Goal: Transaction & Acquisition: Purchase product/service

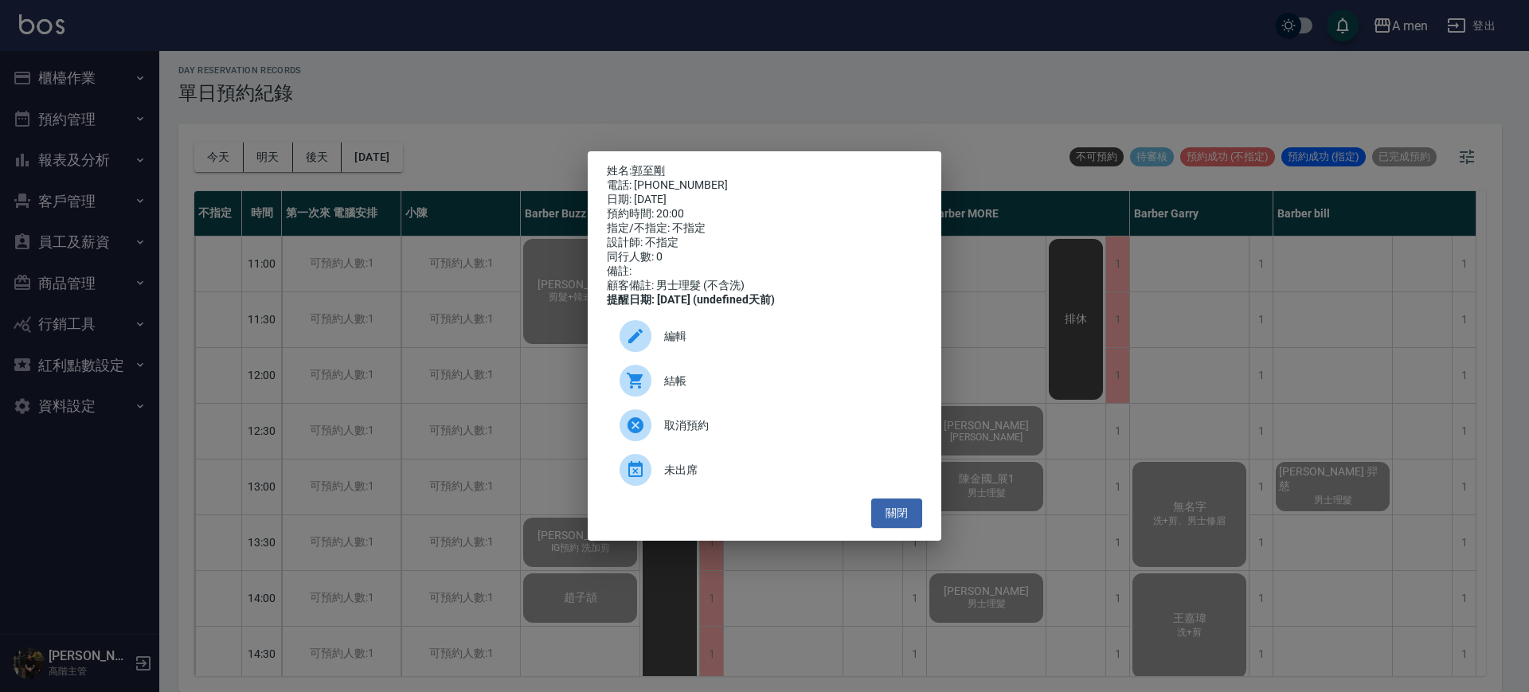
scroll to position [747, 0]
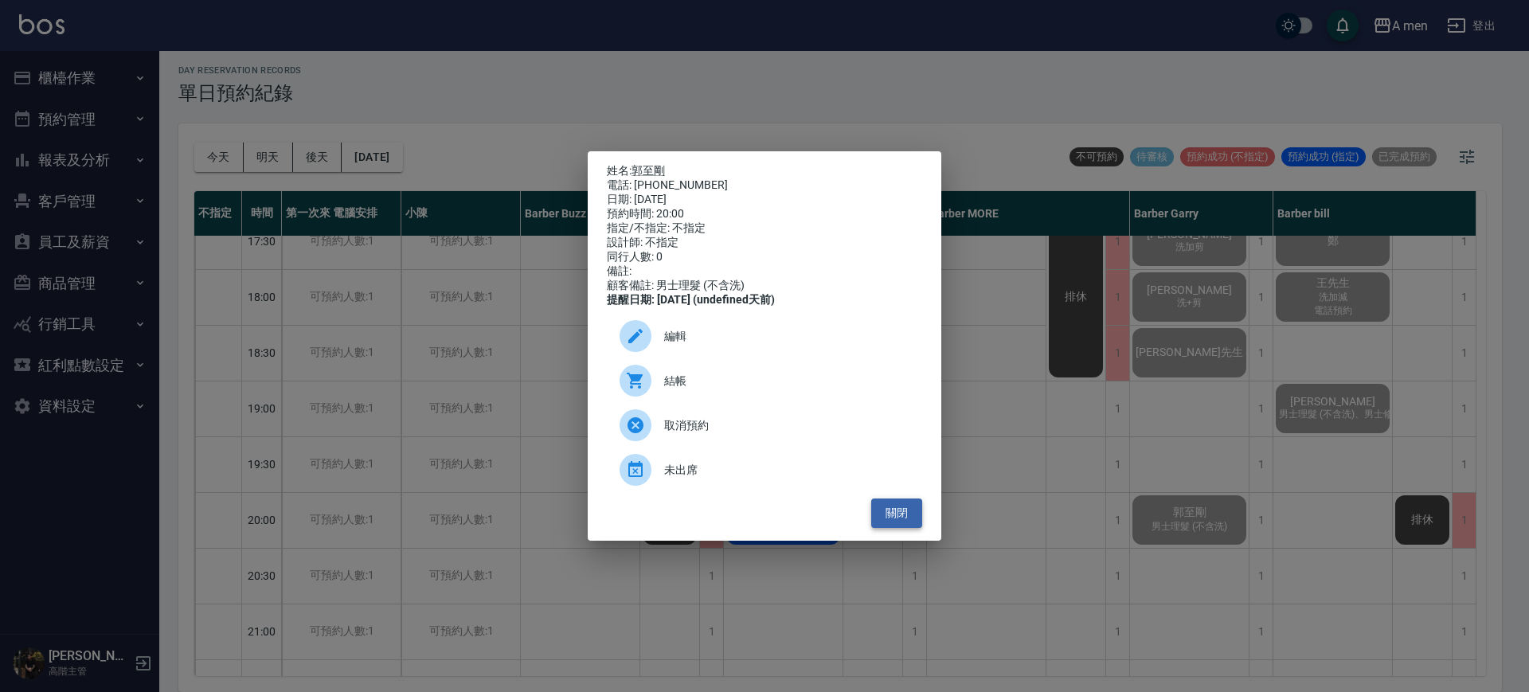
click at [895, 528] on button "關閉" at bounding box center [896, 513] width 51 height 29
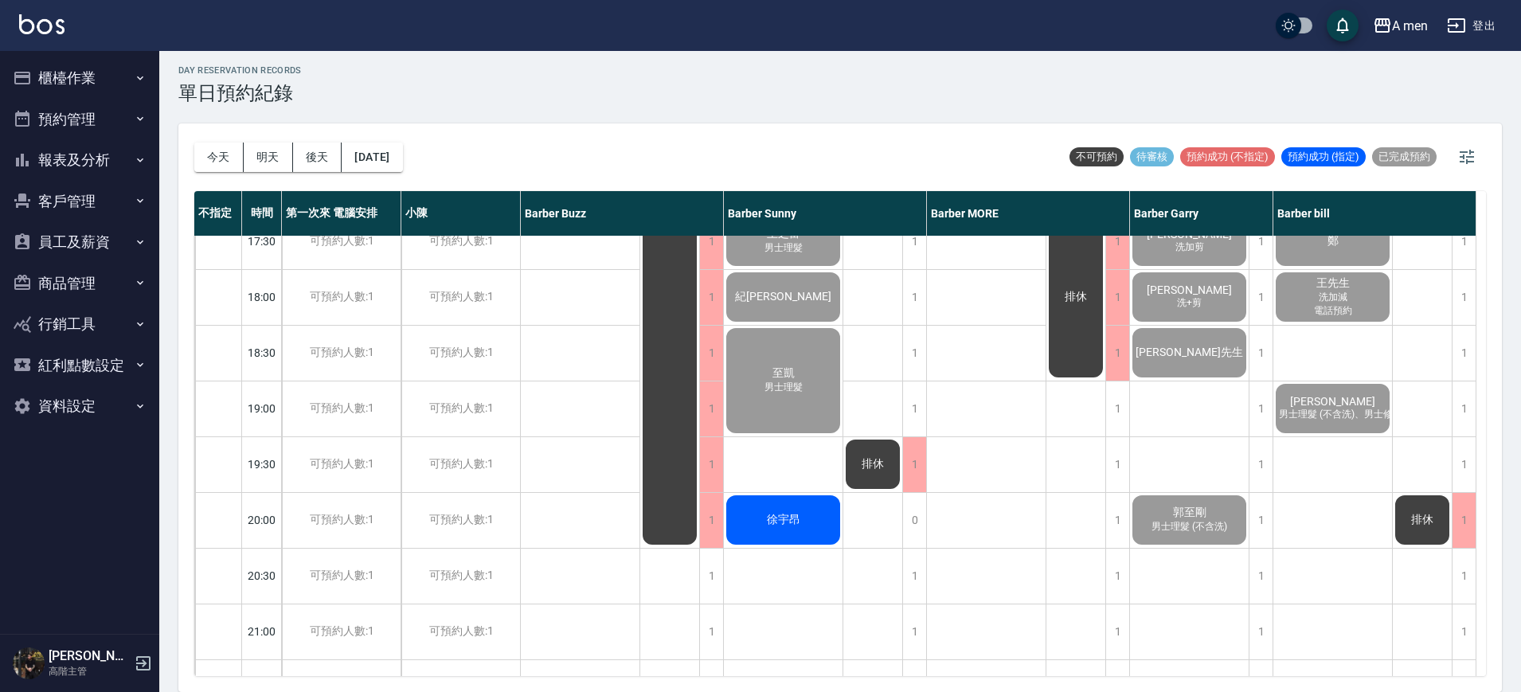
click at [771, 546] on div "徐宇昂" at bounding box center [783, 520] width 119 height 54
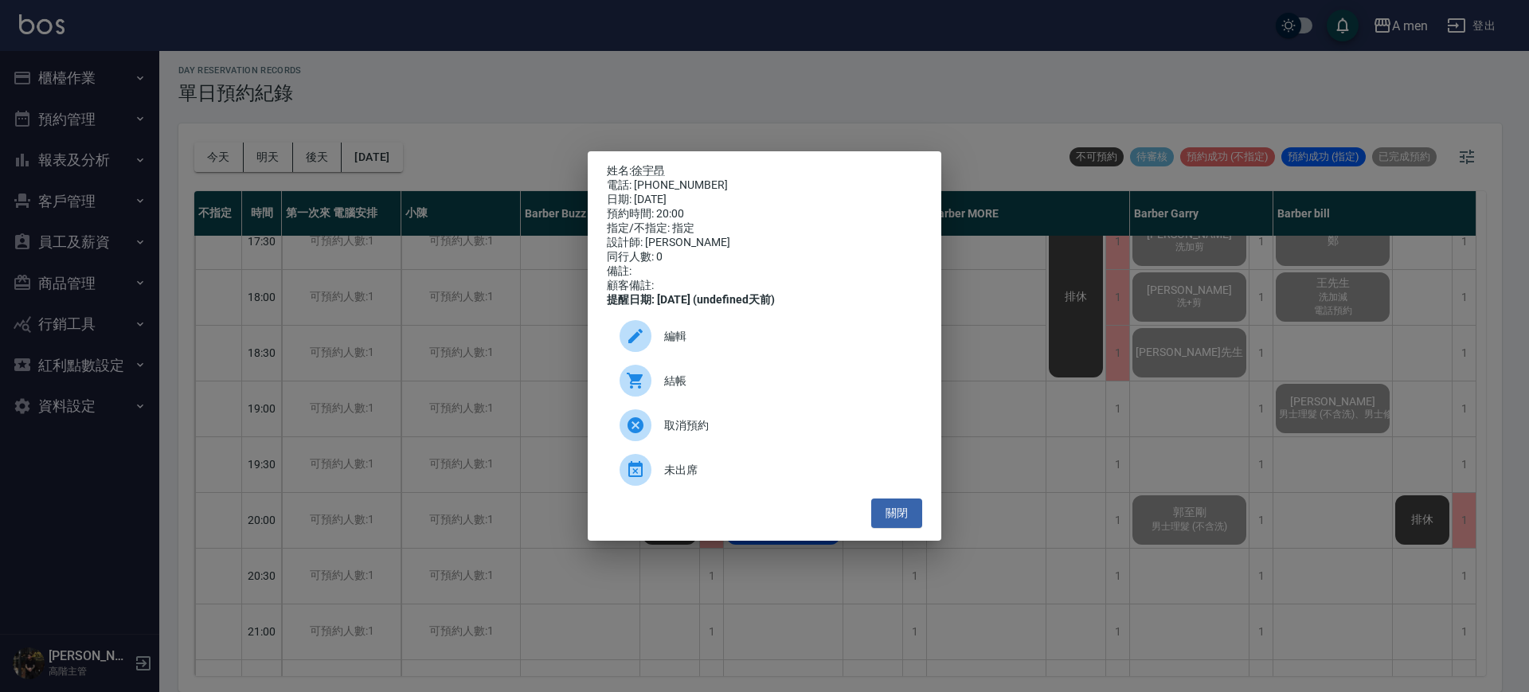
click at [910, 499] on ul "編輯 結帳 取消預約 未出席" at bounding box center [764, 402] width 315 height 191
click at [908, 509] on button "關閉" at bounding box center [896, 513] width 51 height 29
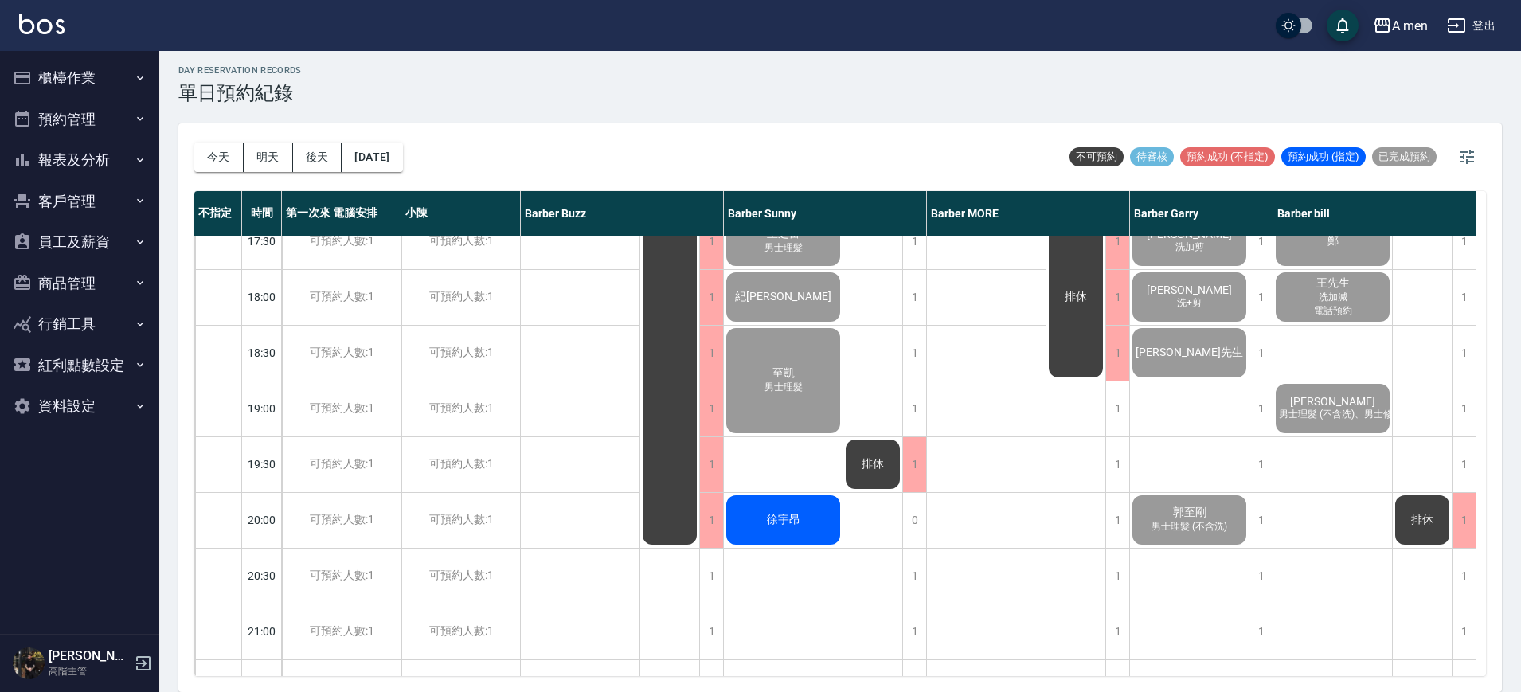
click at [819, 516] on div "徐宇昂" at bounding box center [783, 520] width 119 height 54
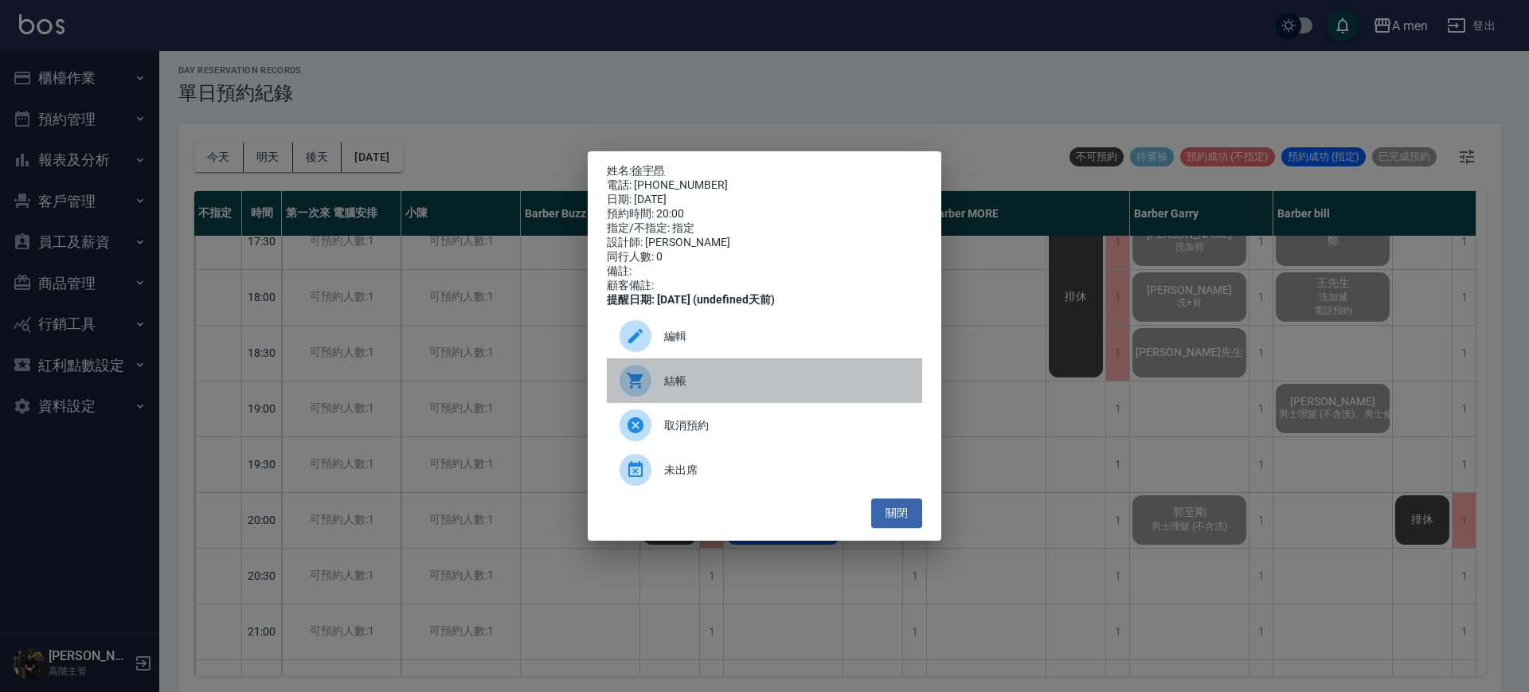
click at [762, 397] on div "結帳" at bounding box center [764, 380] width 315 height 45
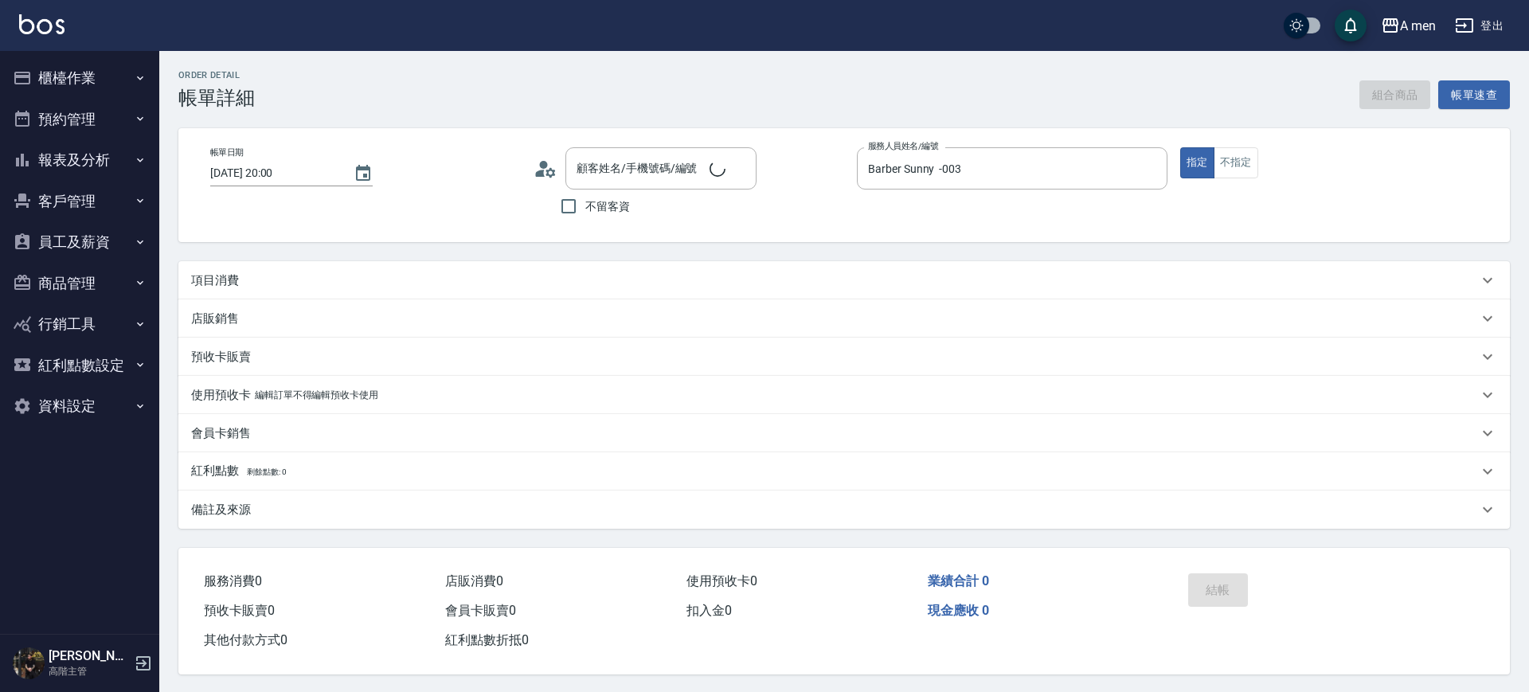
type input "2025/10/14 20:00"
type input "Barber Sunny -003"
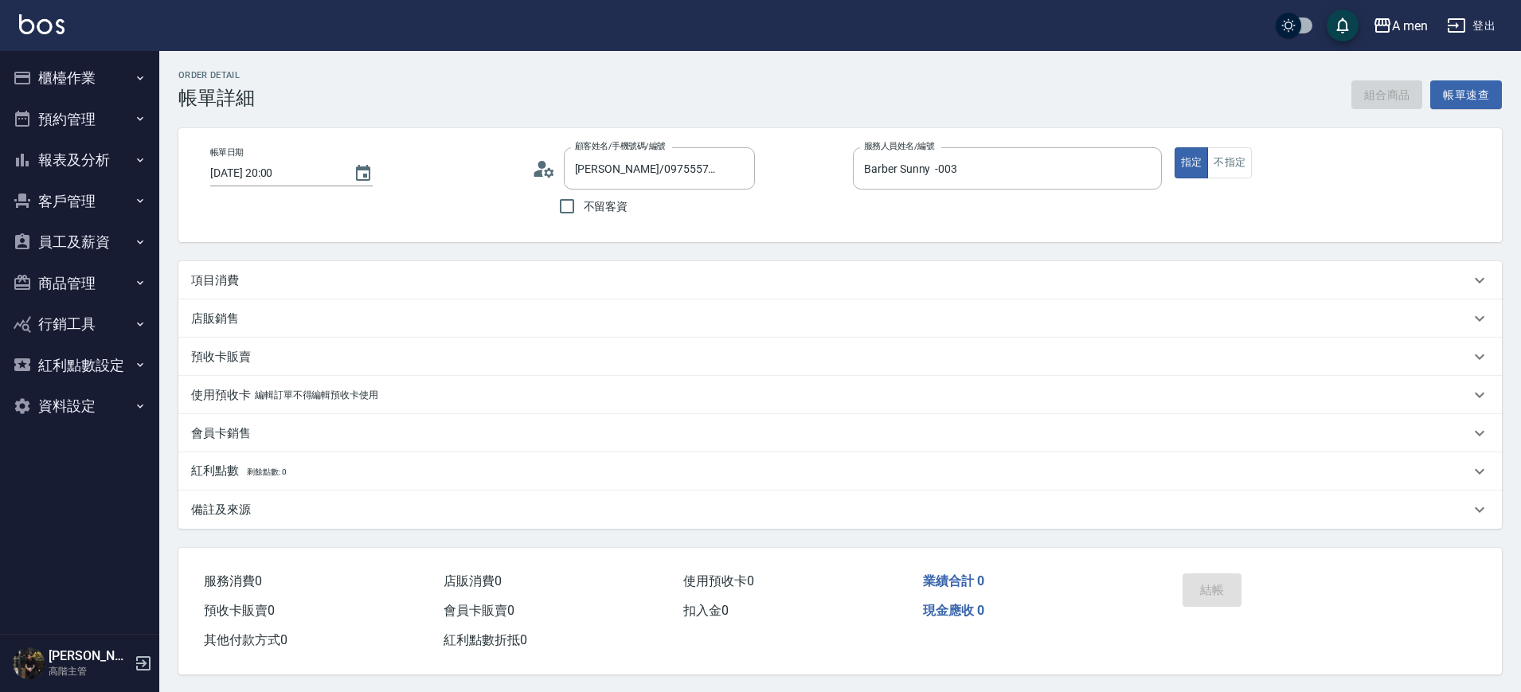
type input "徐宇昂/0975557088/null"
click at [254, 281] on div "項目消費" at bounding box center [830, 280] width 1279 height 17
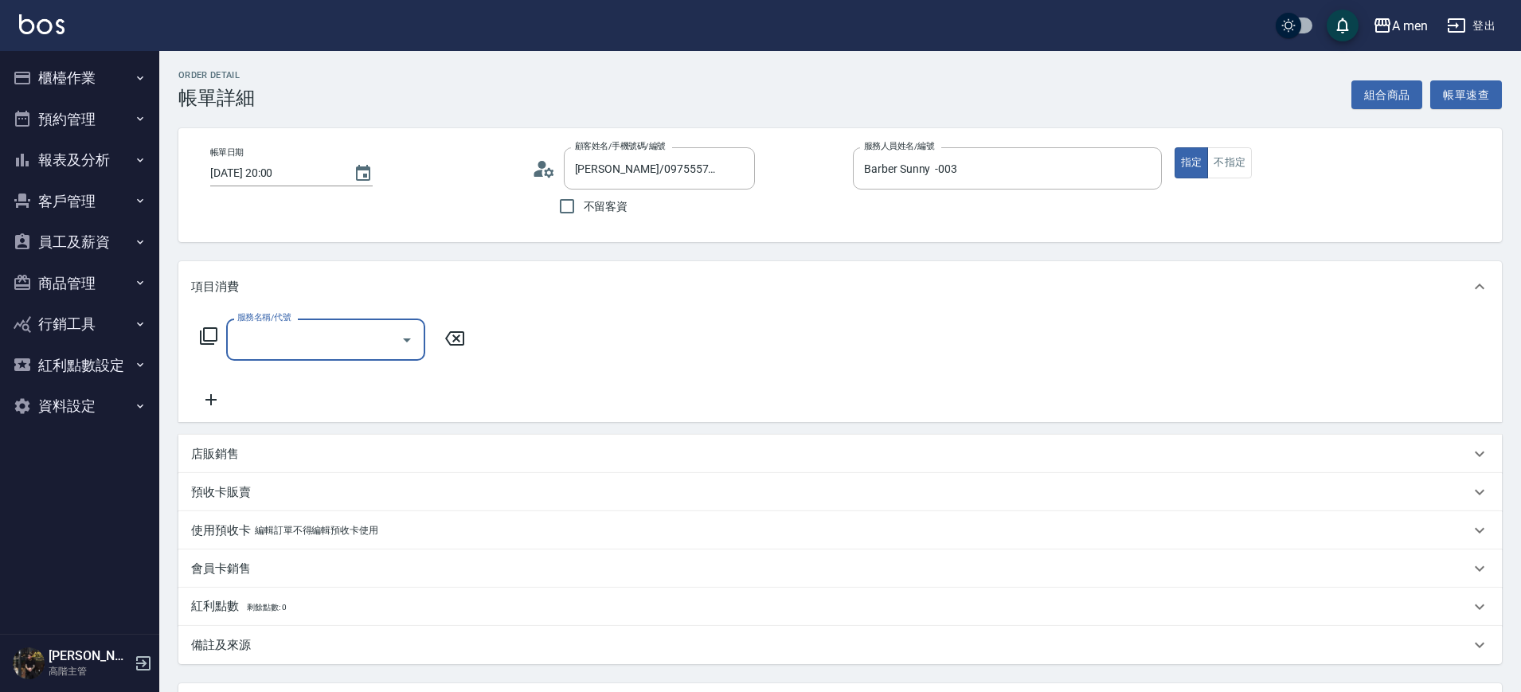
click at [271, 323] on label "服務名稱/代號" at bounding box center [263, 317] width 53 height 12
click at [271, 326] on input "服務名稱/代號" at bounding box center [313, 340] width 161 height 28
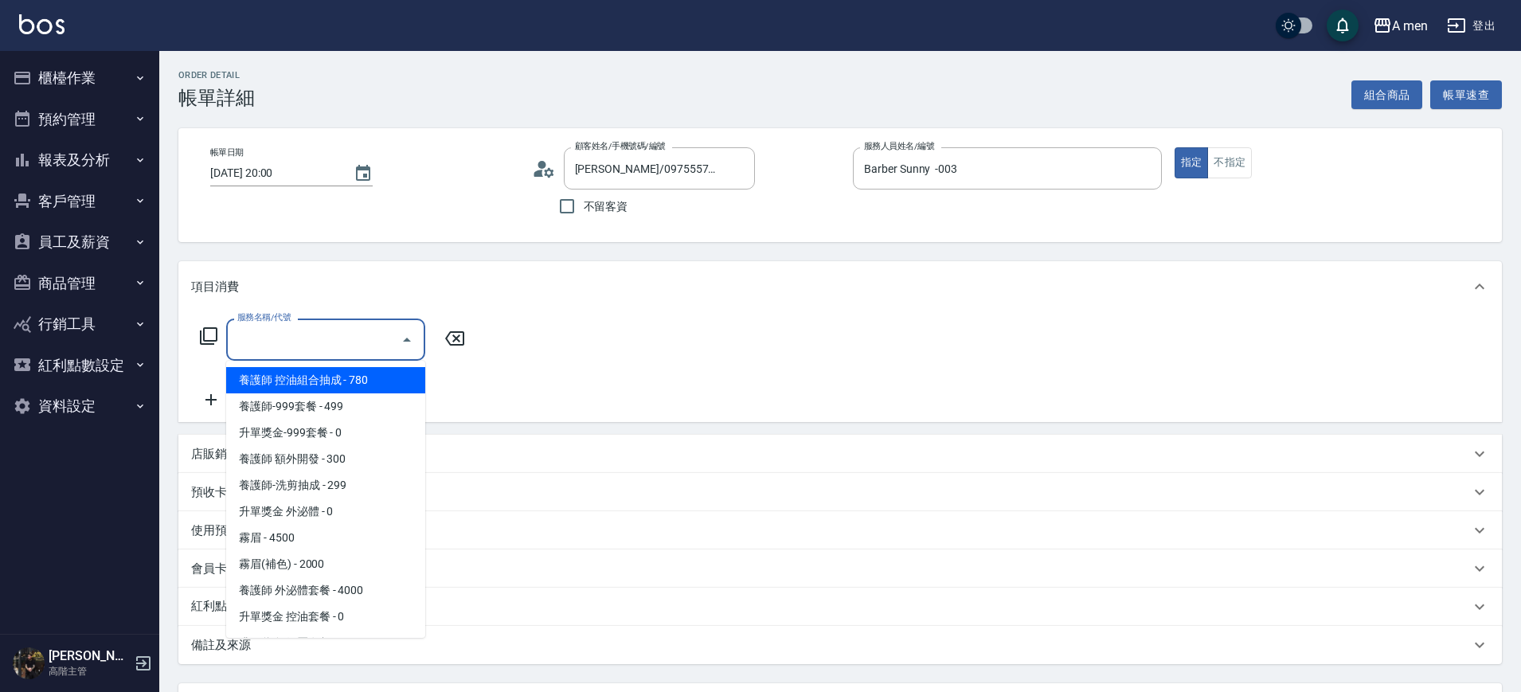
click at [271, 334] on input "服務名稱/代號" at bounding box center [313, 340] width 161 height 28
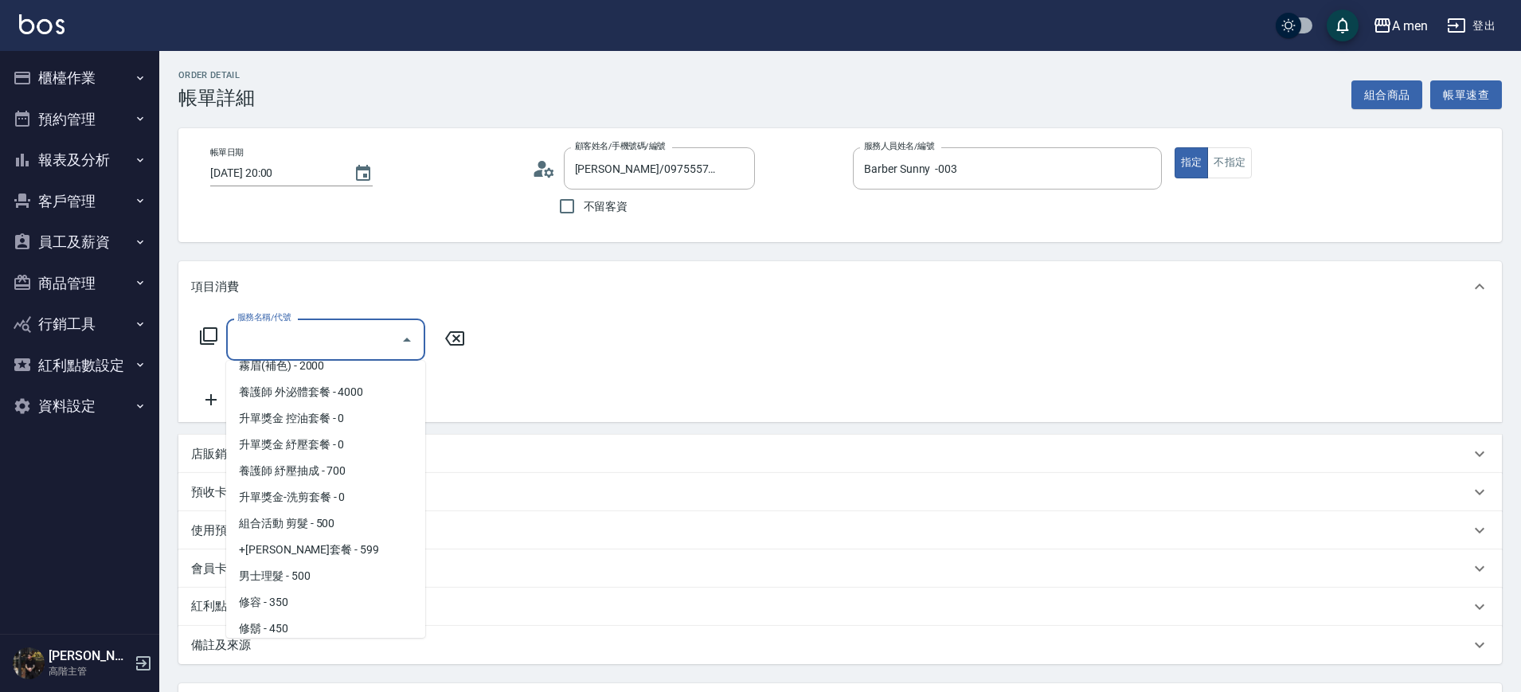
scroll to position [282, 0]
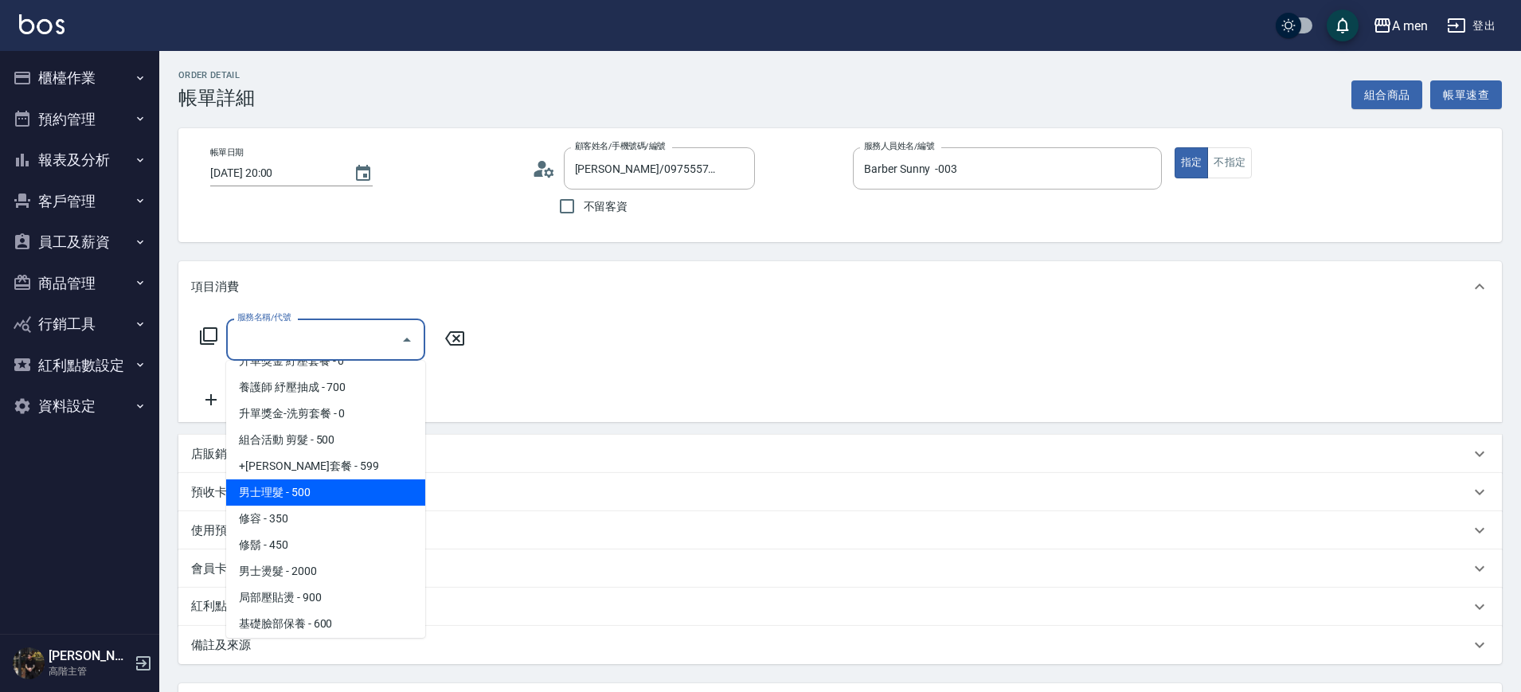
click at [287, 489] on span "男士理髮 - 500" at bounding box center [325, 492] width 199 height 26
type input "男士理髮(A01)"
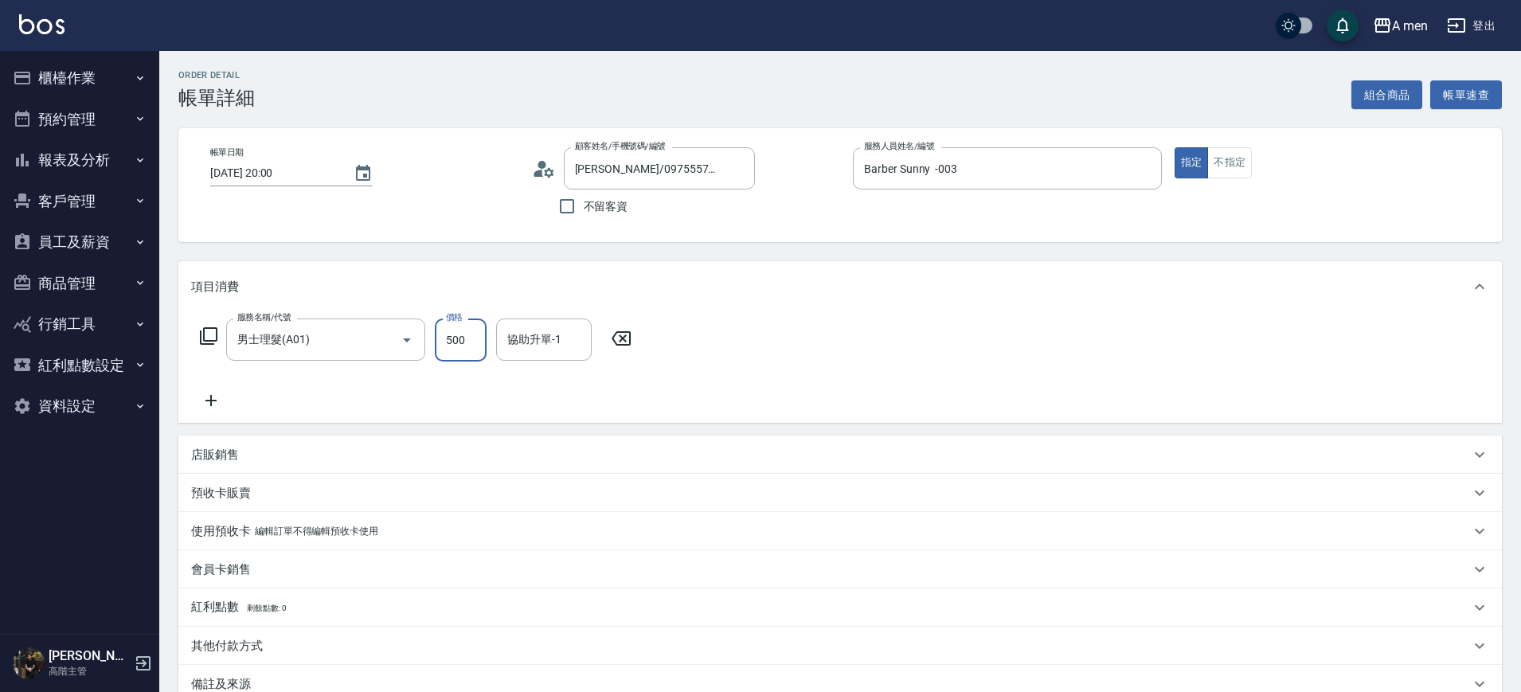
click at [459, 339] on input "500" at bounding box center [461, 340] width 52 height 43
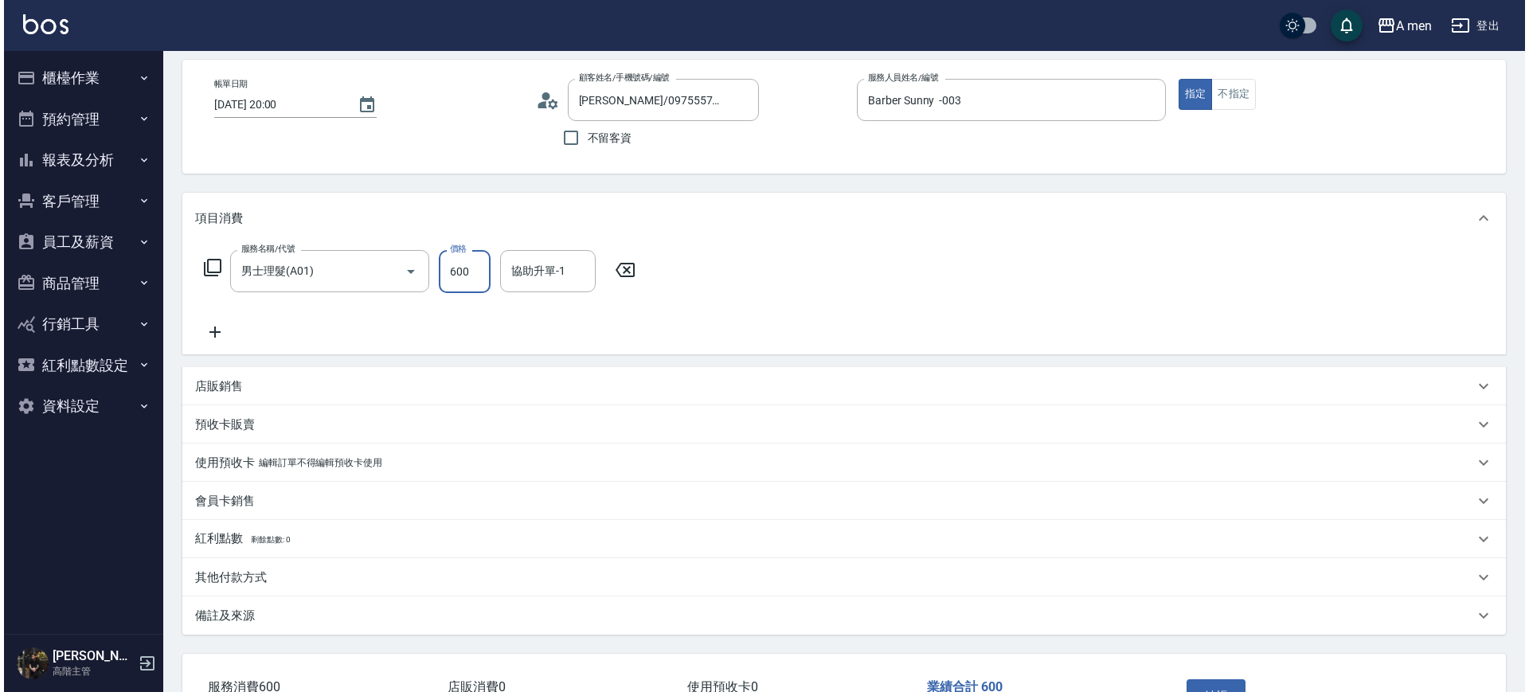
scroll to position [183, 0]
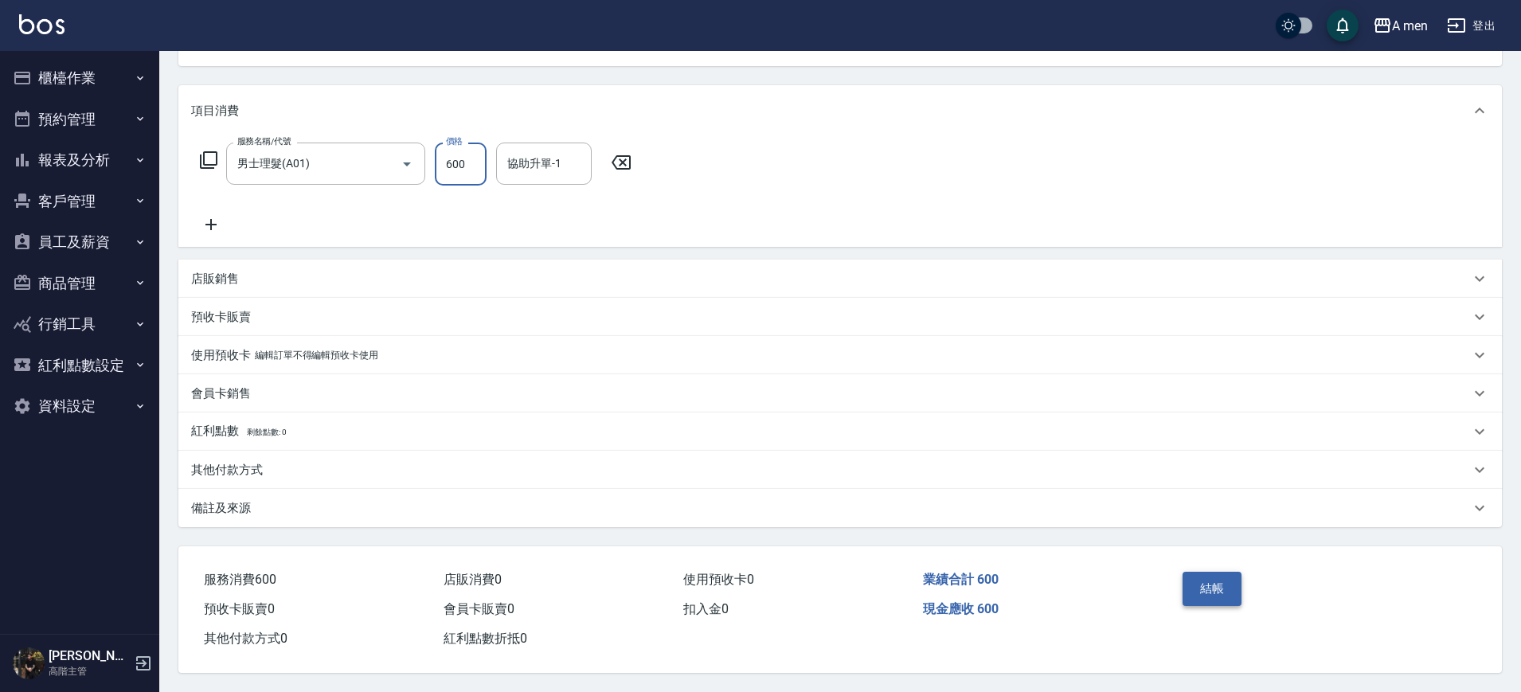
type input "600"
click at [1218, 581] on button "結帳" at bounding box center [1213, 588] width 60 height 33
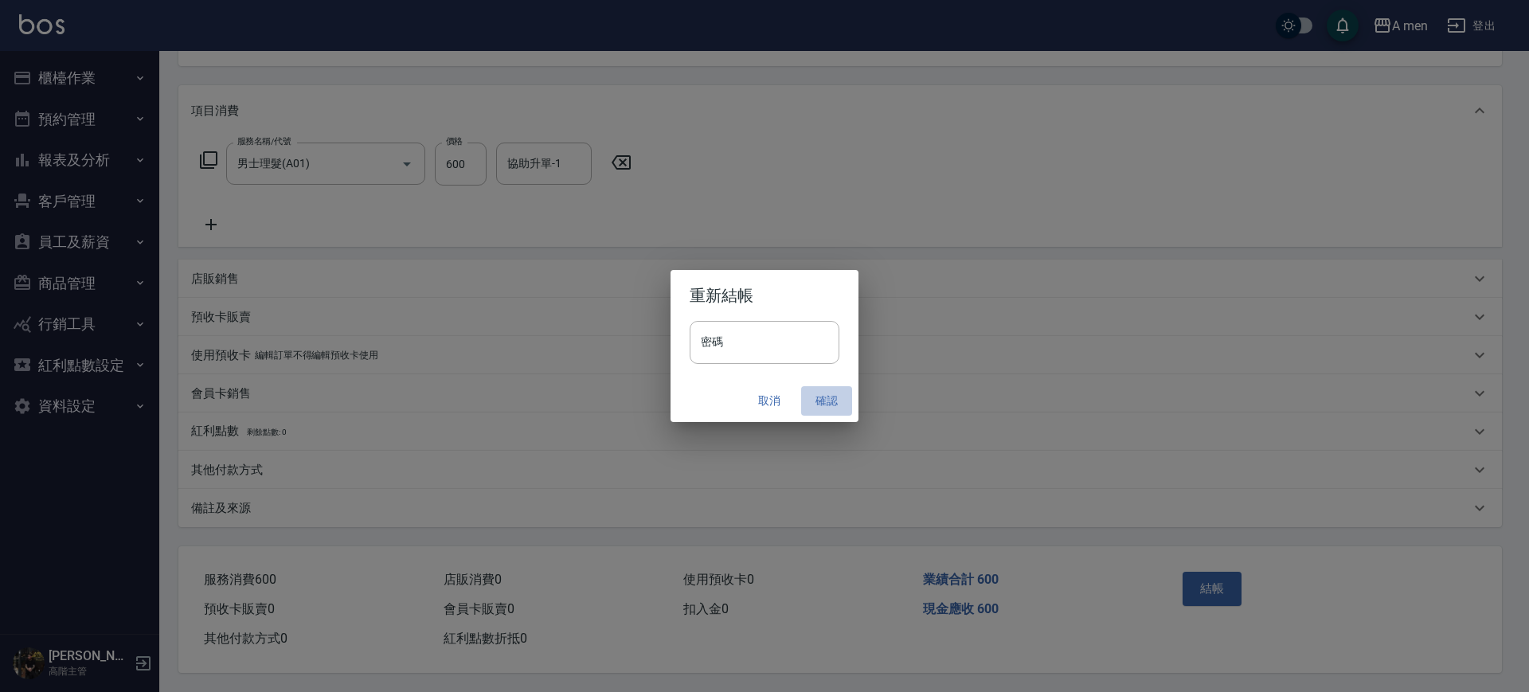
click at [820, 409] on button "確認" at bounding box center [826, 400] width 51 height 29
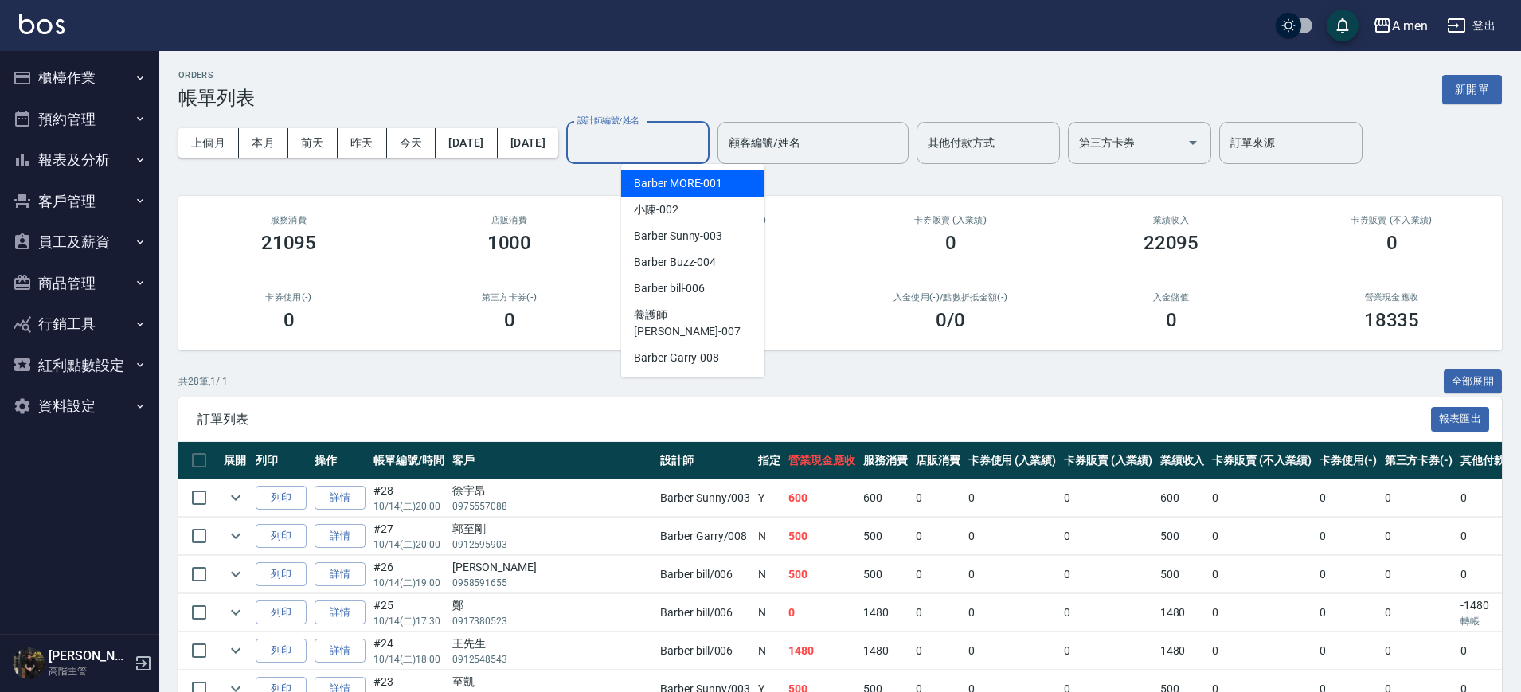
click at [693, 129] on div "設計師編號/姓名 設計師編號/姓名" at bounding box center [637, 143] width 143 height 42
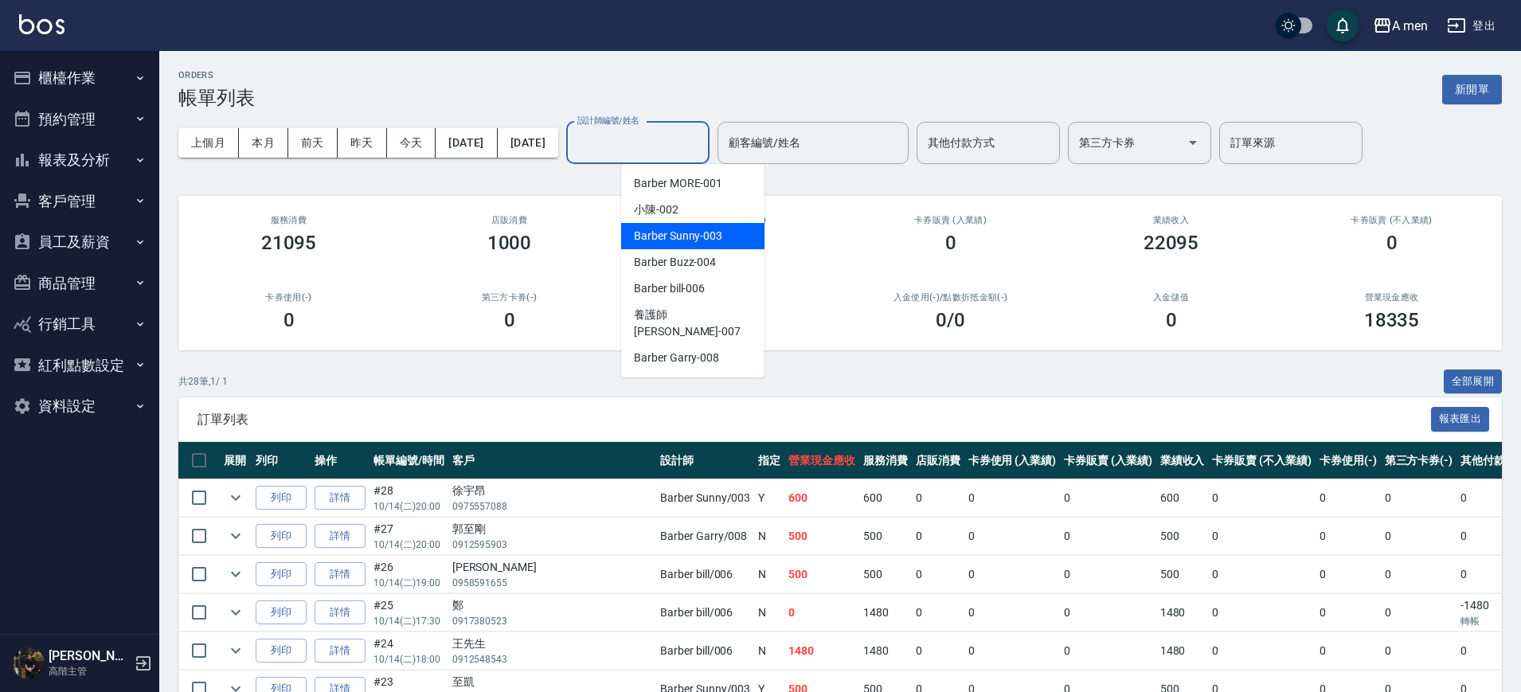
click at [709, 235] on span "Barber Sunny -003" at bounding box center [678, 236] width 88 height 17
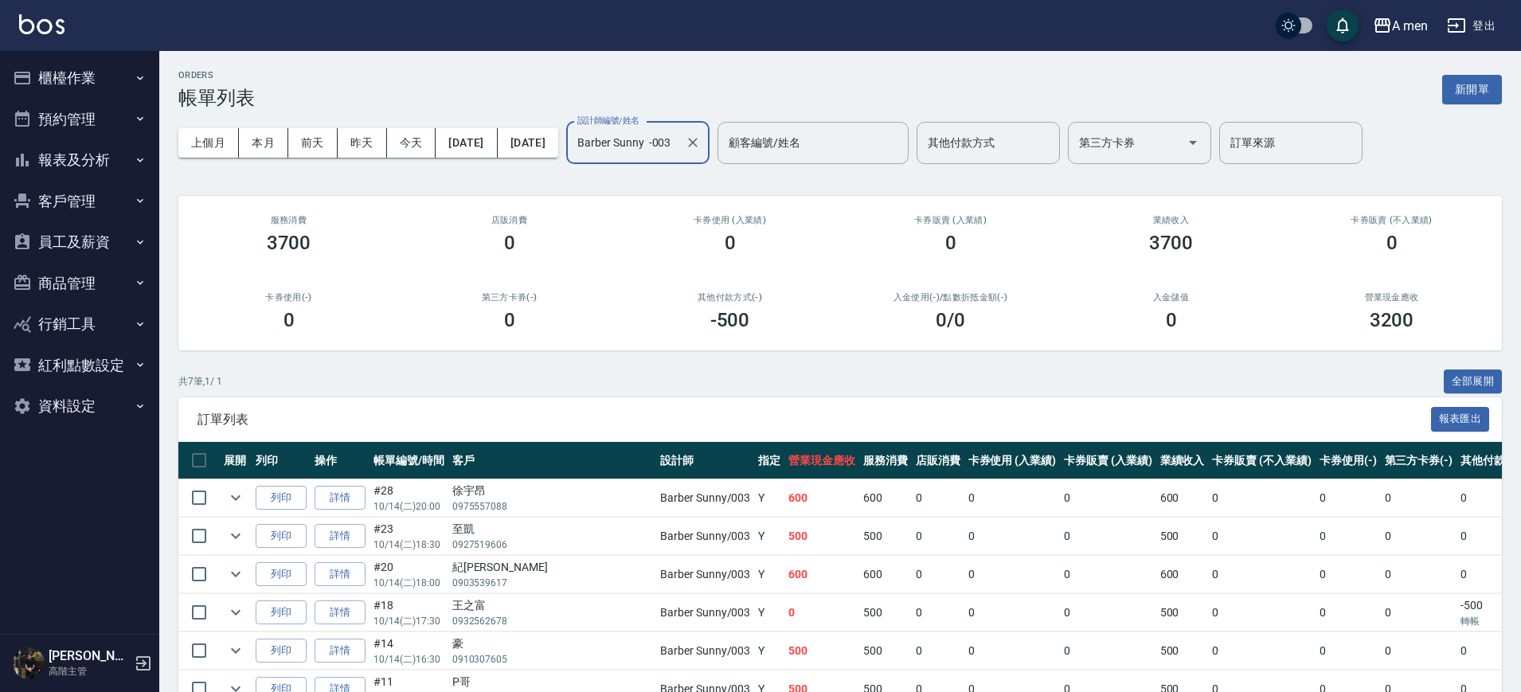
click at [678, 139] on input "Barber Sunny -003" at bounding box center [625, 143] width 105 height 28
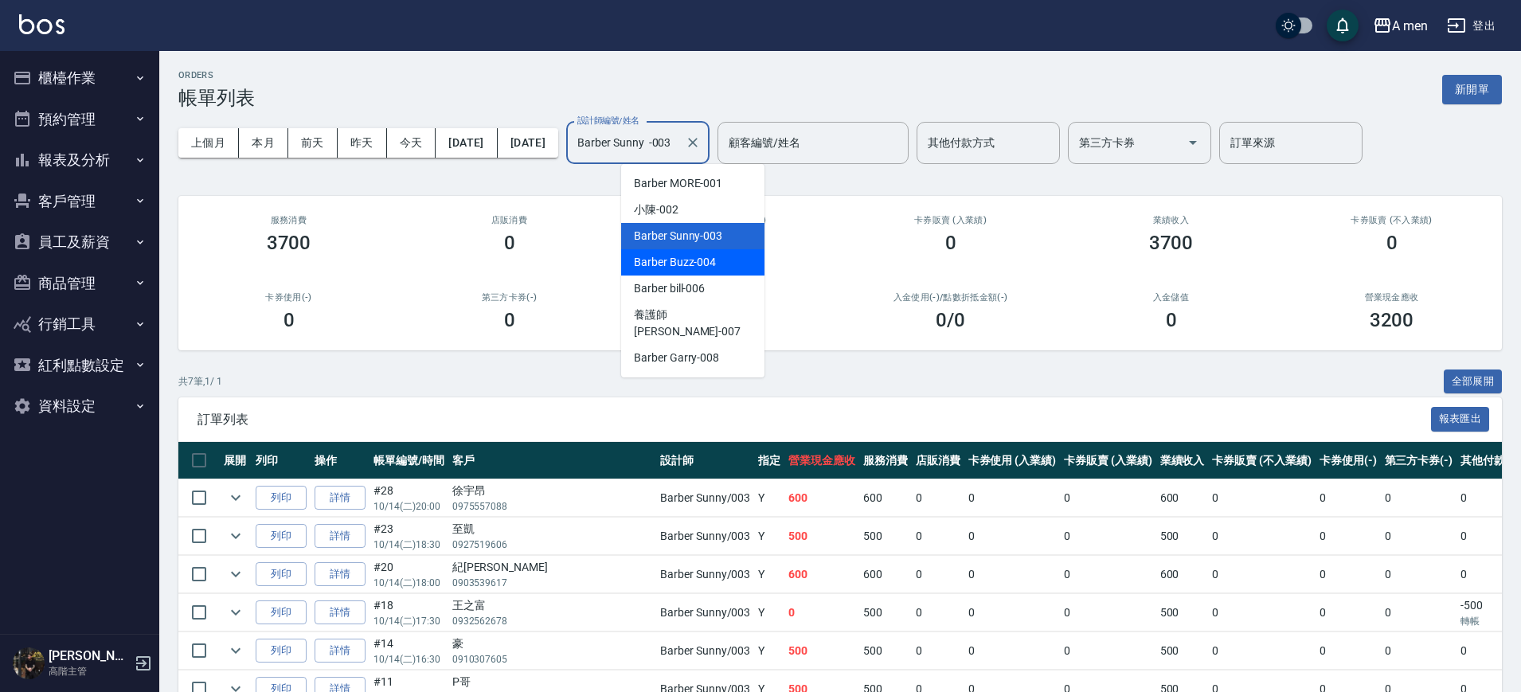
click at [736, 260] on div "Barber Buzz -004" at bounding box center [692, 262] width 143 height 26
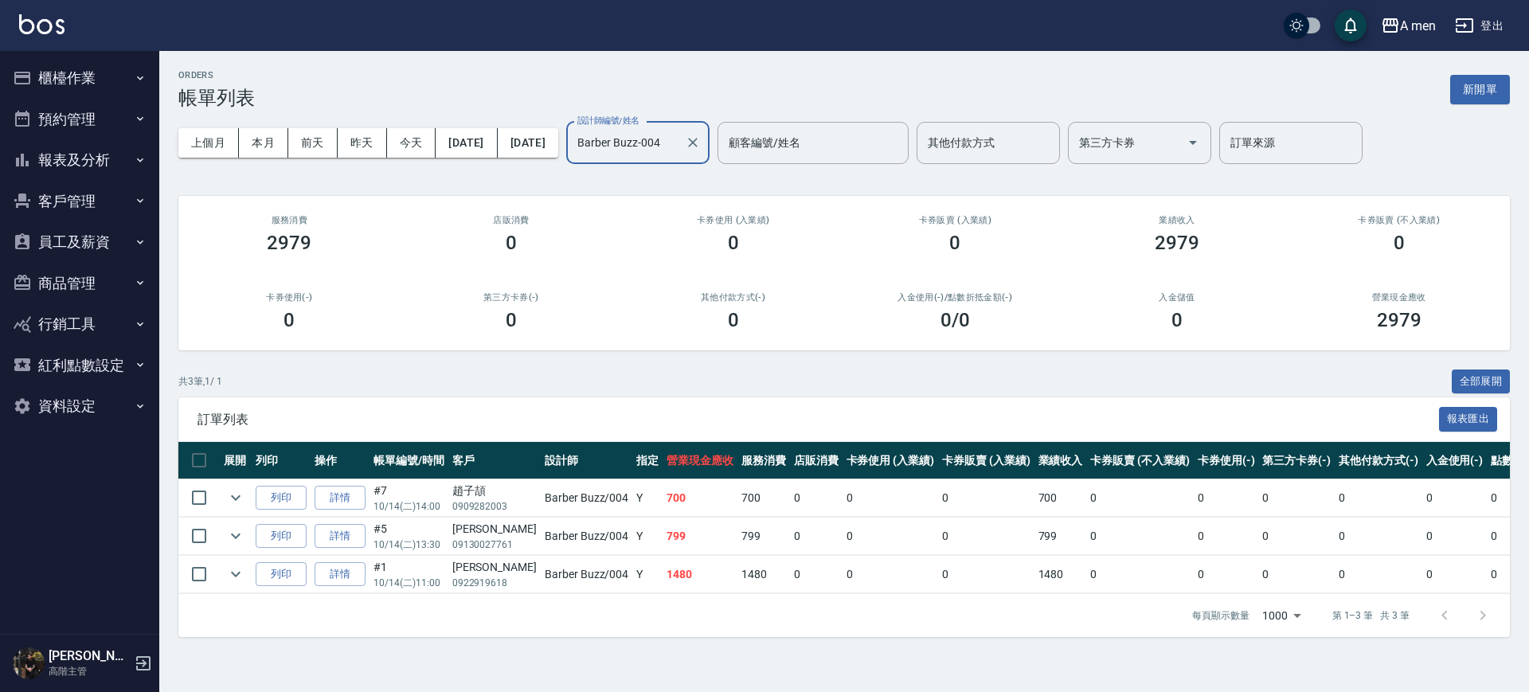
click at [678, 135] on input "Barber Buzz-004" at bounding box center [625, 143] width 105 height 28
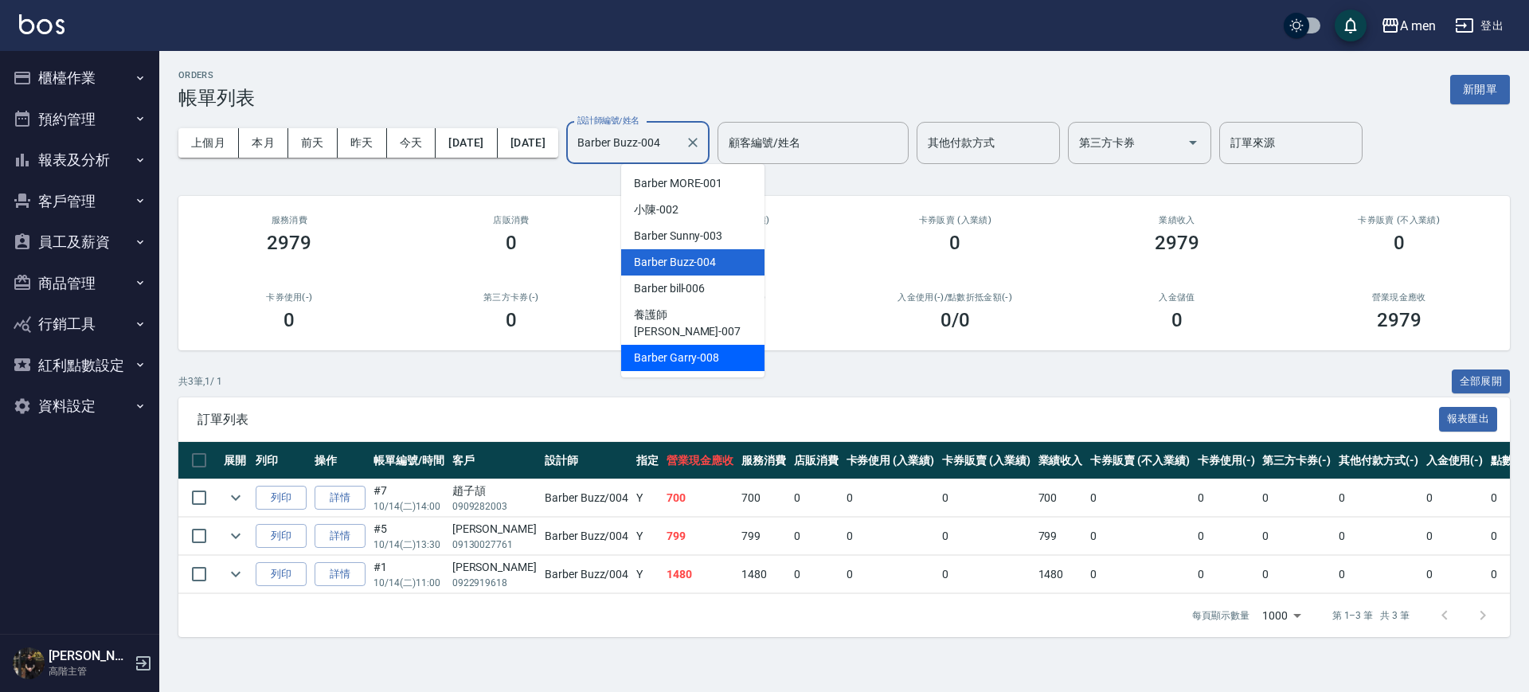
click at [719, 345] on div "Barber Garry -008" at bounding box center [692, 358] width 143 height 26
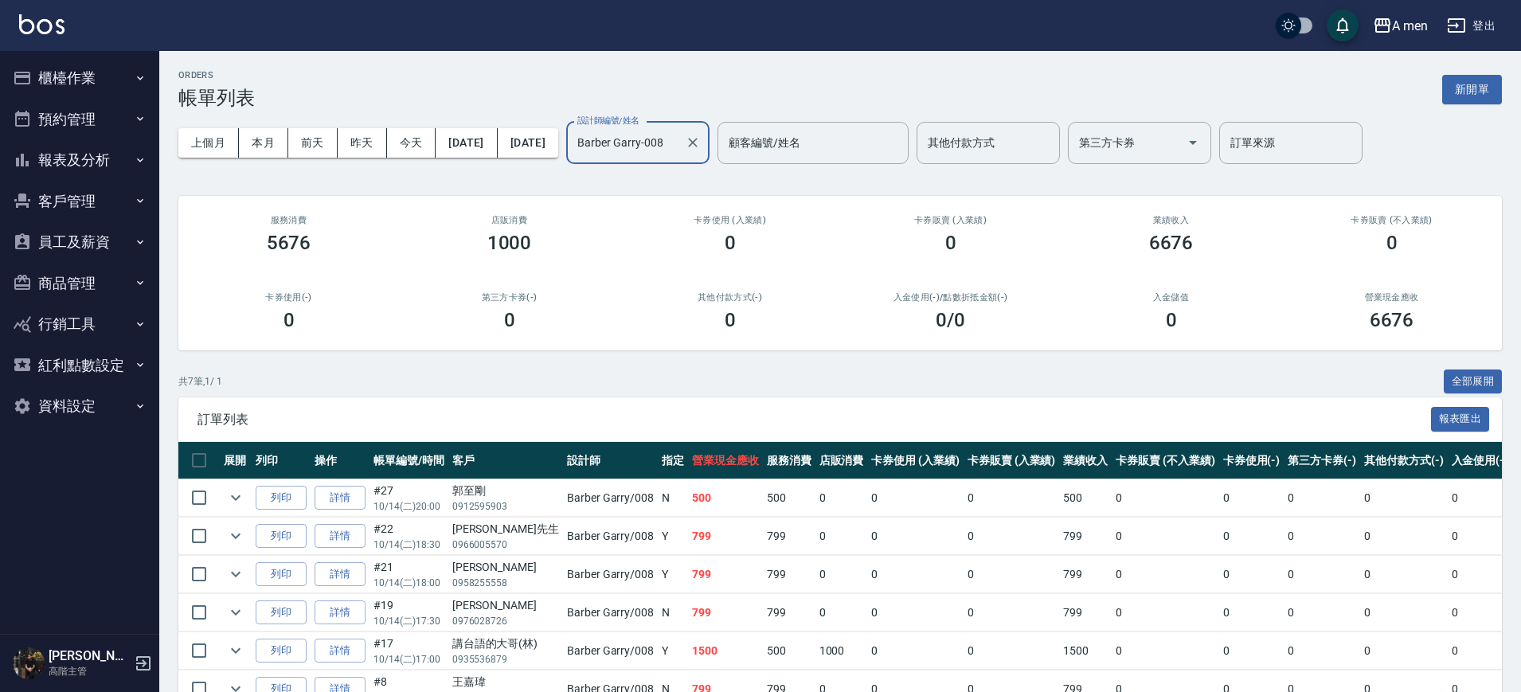
click at [678, 134] on input "Barber Garry-008" at bounding box center [625, 143] width 105 height 28
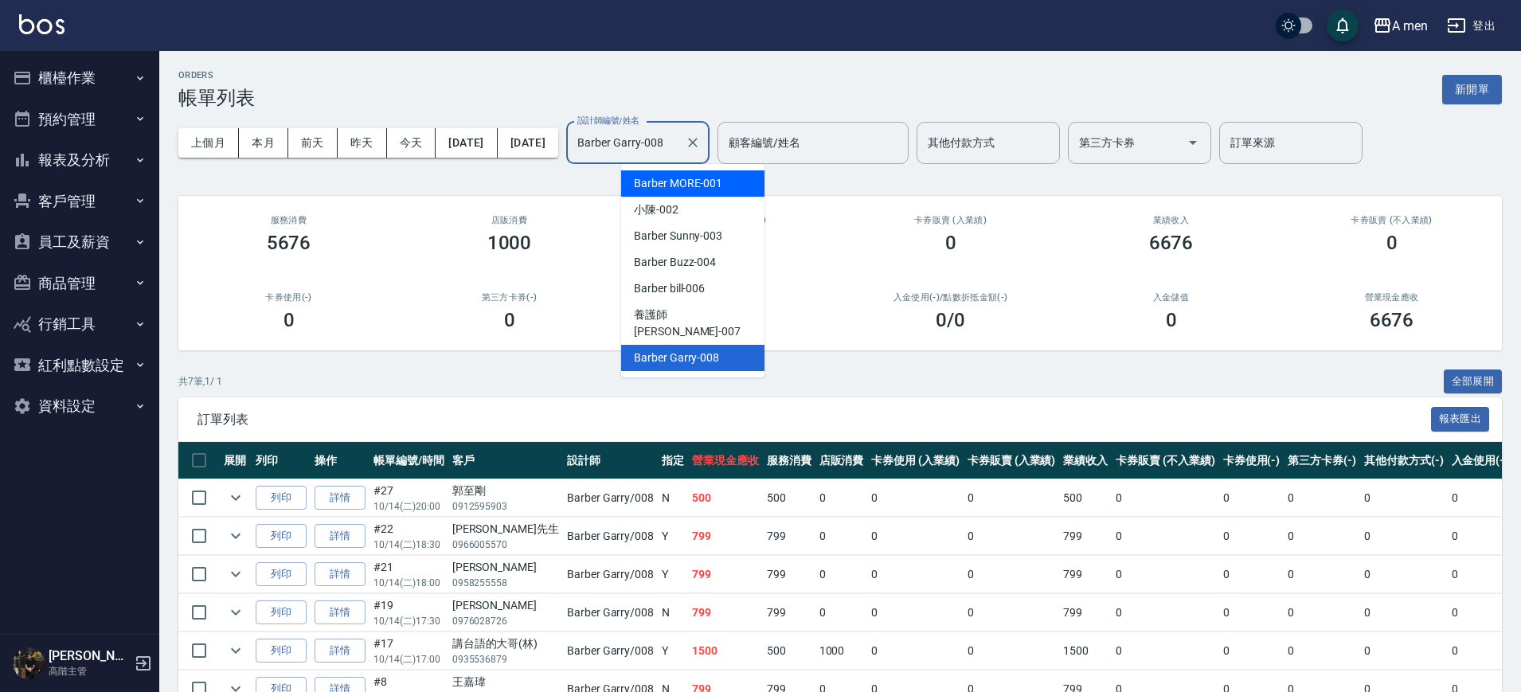
click at [699, 186] on span "Barber MORE -001" at bounding box center [678, 183] width 88 height 17
type input "Barber MORE-001"
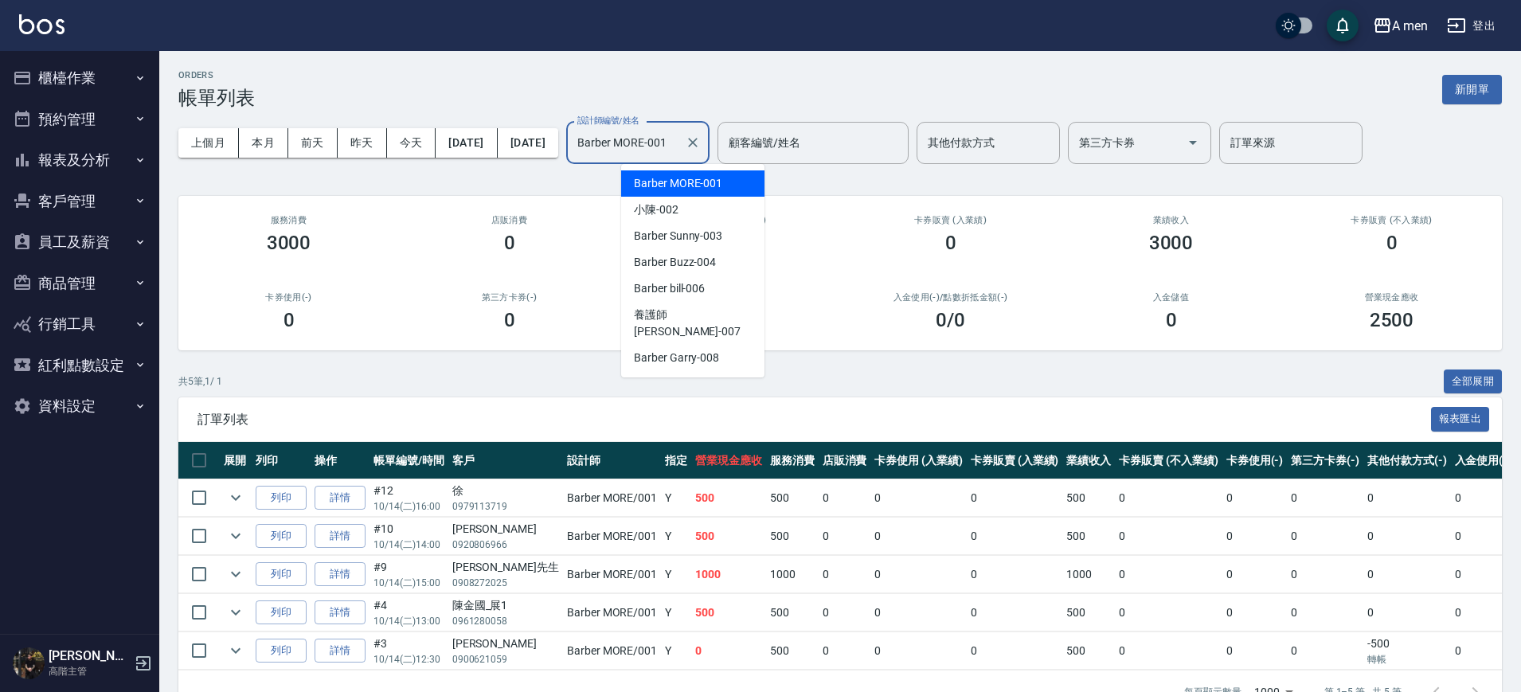
click at [678, 142] on input "Barber MORE-001" at bounding box center [625, 143] width 105 height 28
click at [838, 262] on div "卡券使用 (入業績) 0" at bounding box center [730, 234] width 221 height 77
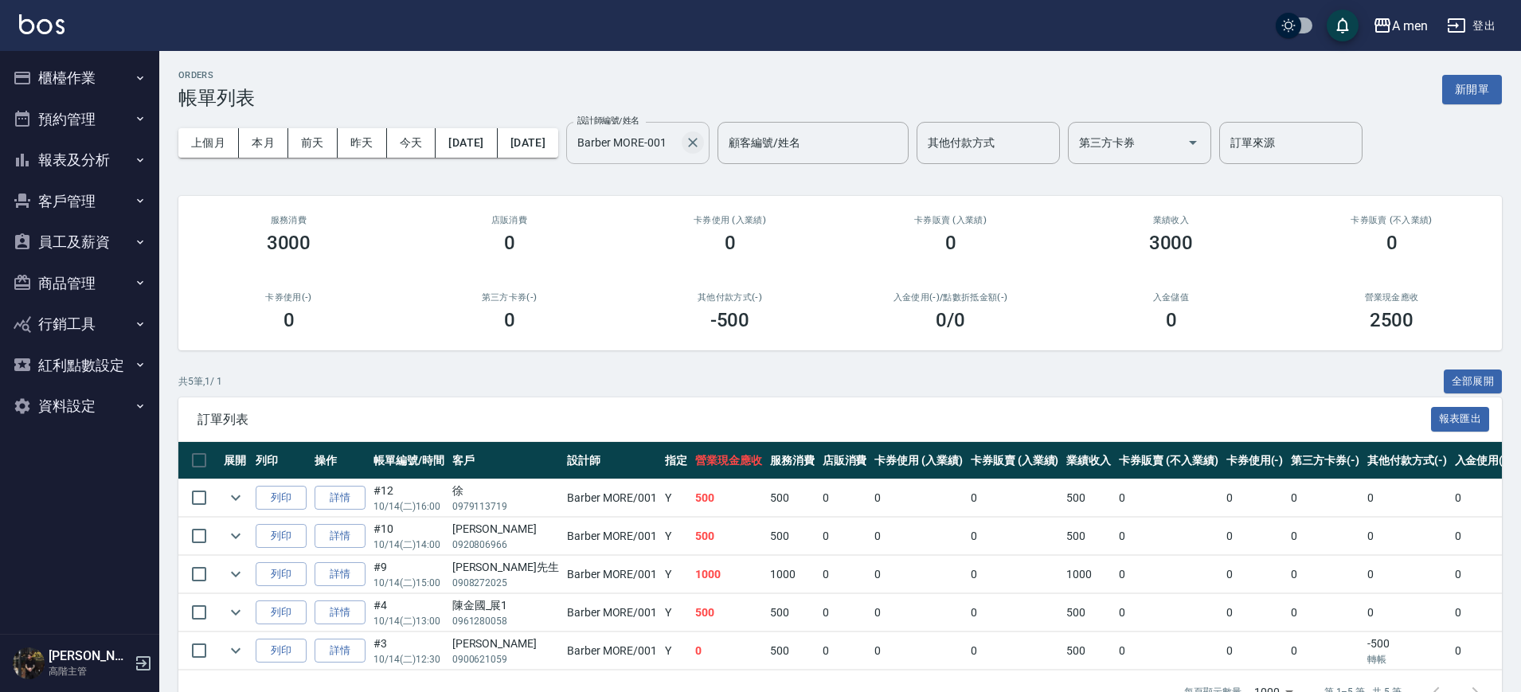
click at [698, 144] on icon "Clear" at bounding box center [693, 143] width 10 height 10
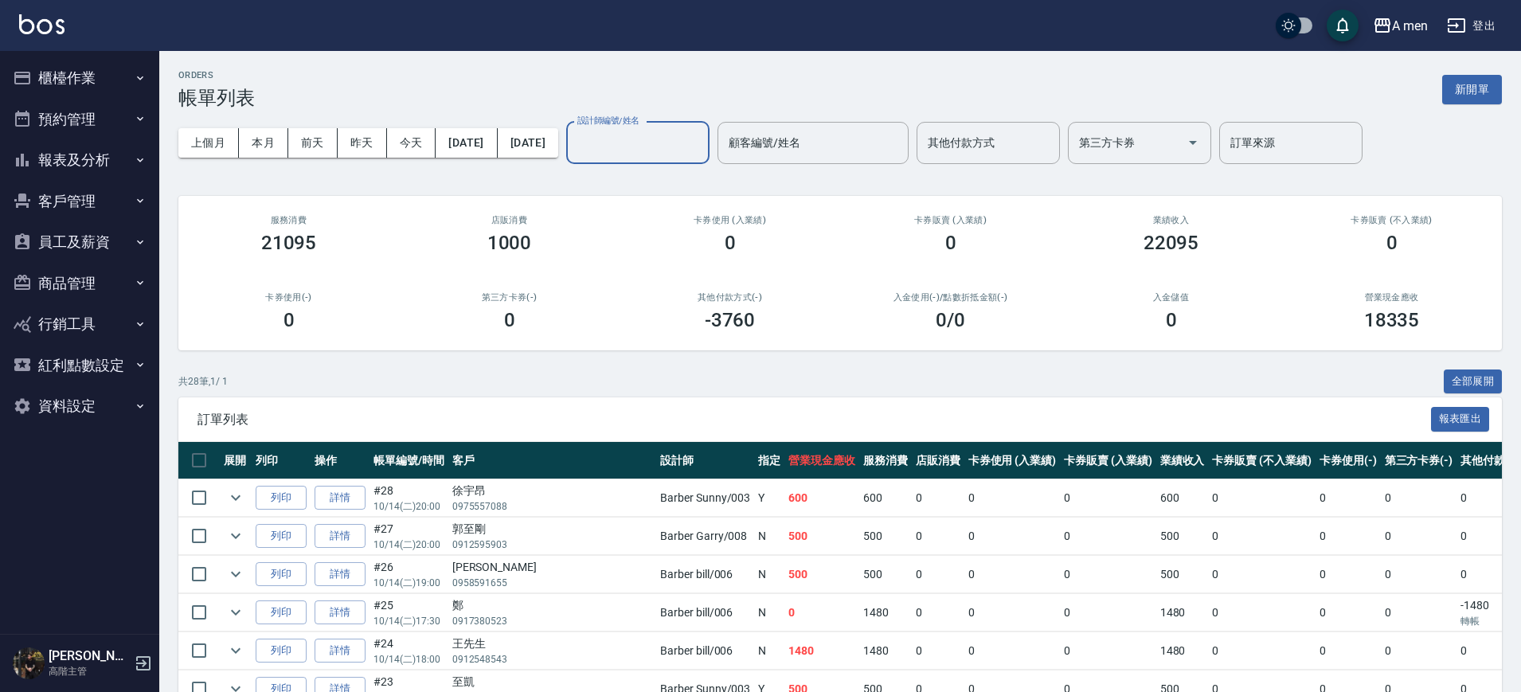
click at [702, 148] on input "設計師編號/姓名" at bounding box center [637, 143] width 129 height 28
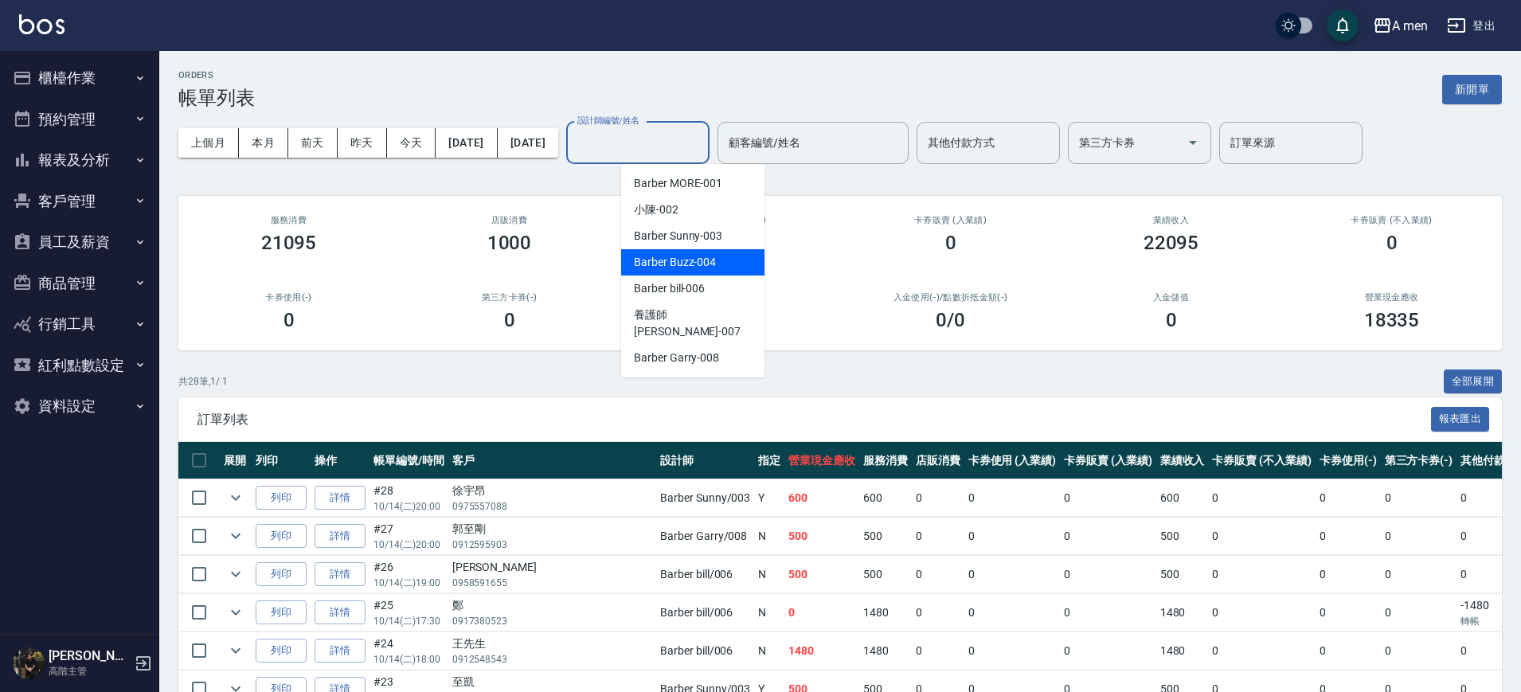
click at [730, 262] on div "Barber Buzz -004" at bounding box center [692, 262] width 143 height 26
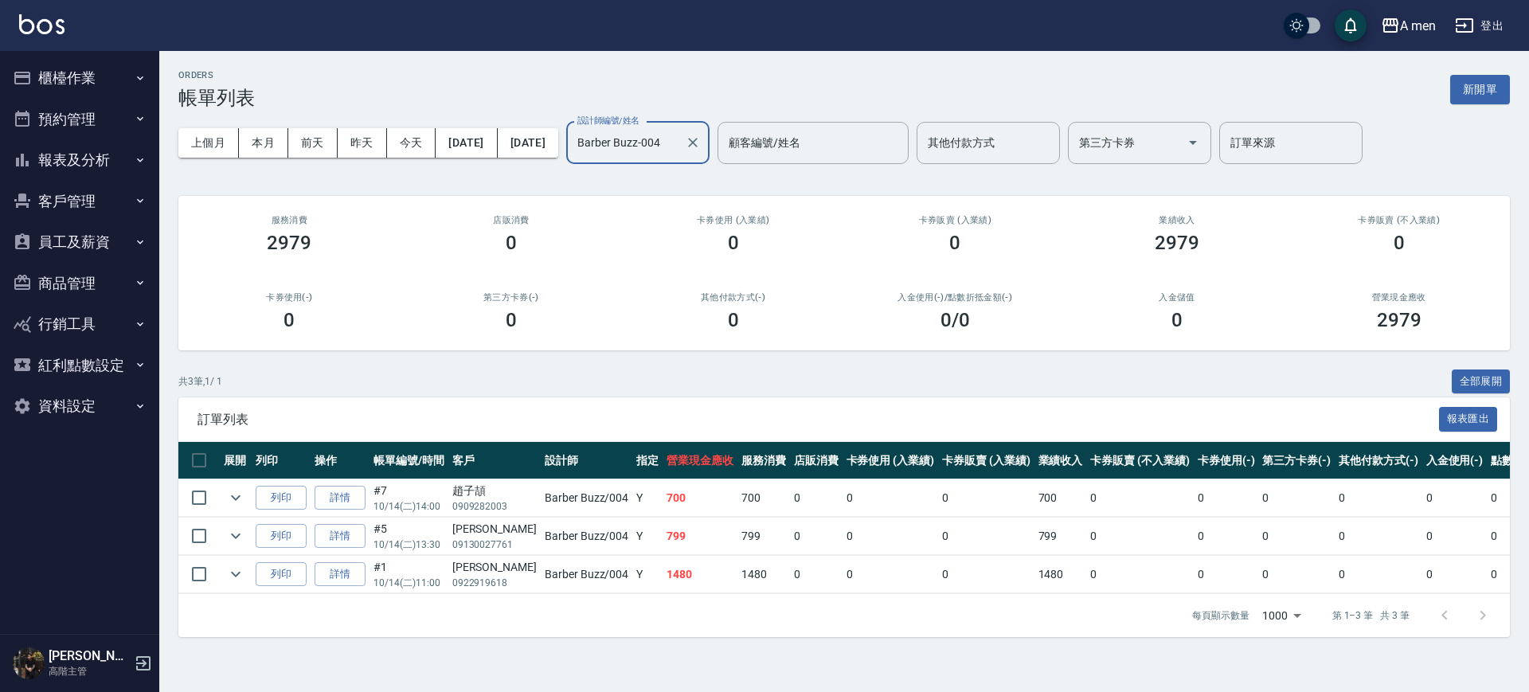
click at [678, 143] on input "Barber Buzz-004" at bounding box center [625, 143] width 105 height 28
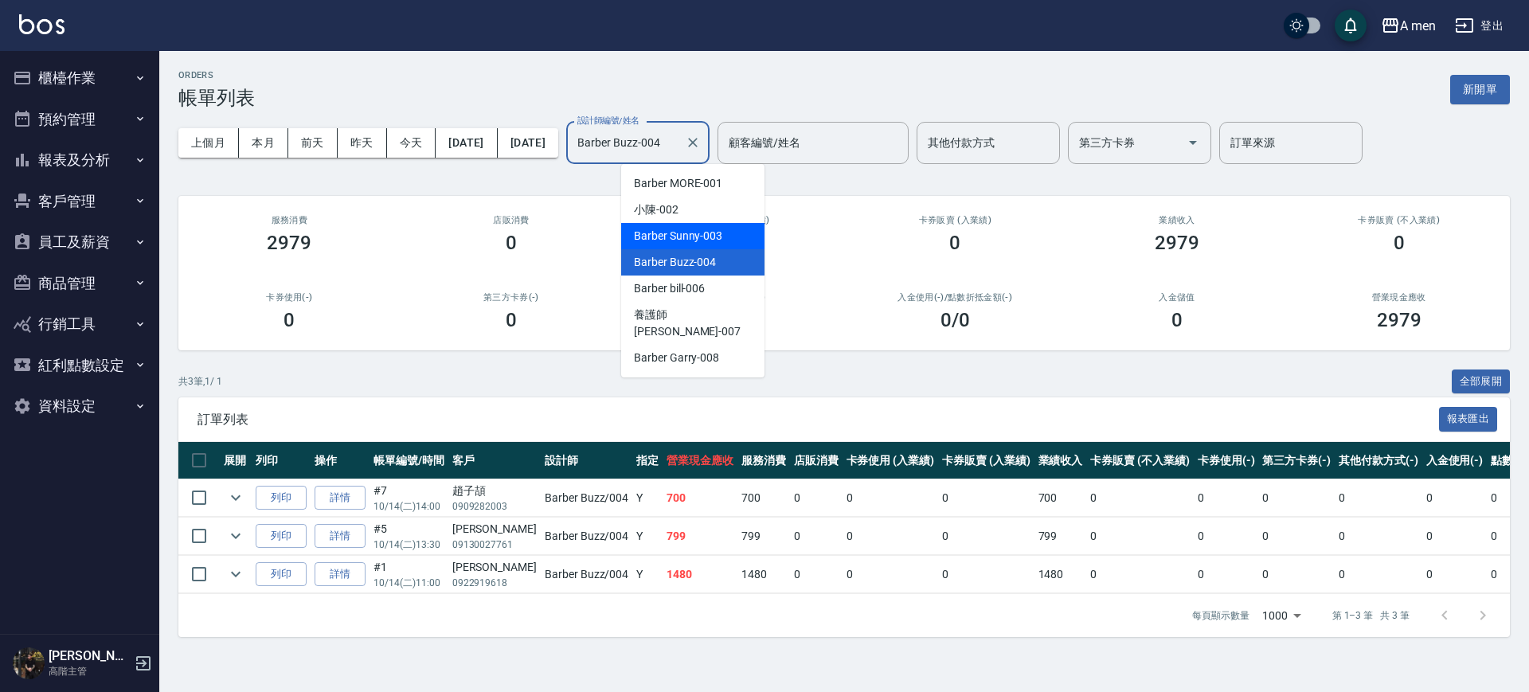
click at [732, 228] on div "Barber Sunny -003" at bounding box center [692, 236] width 143 height 26
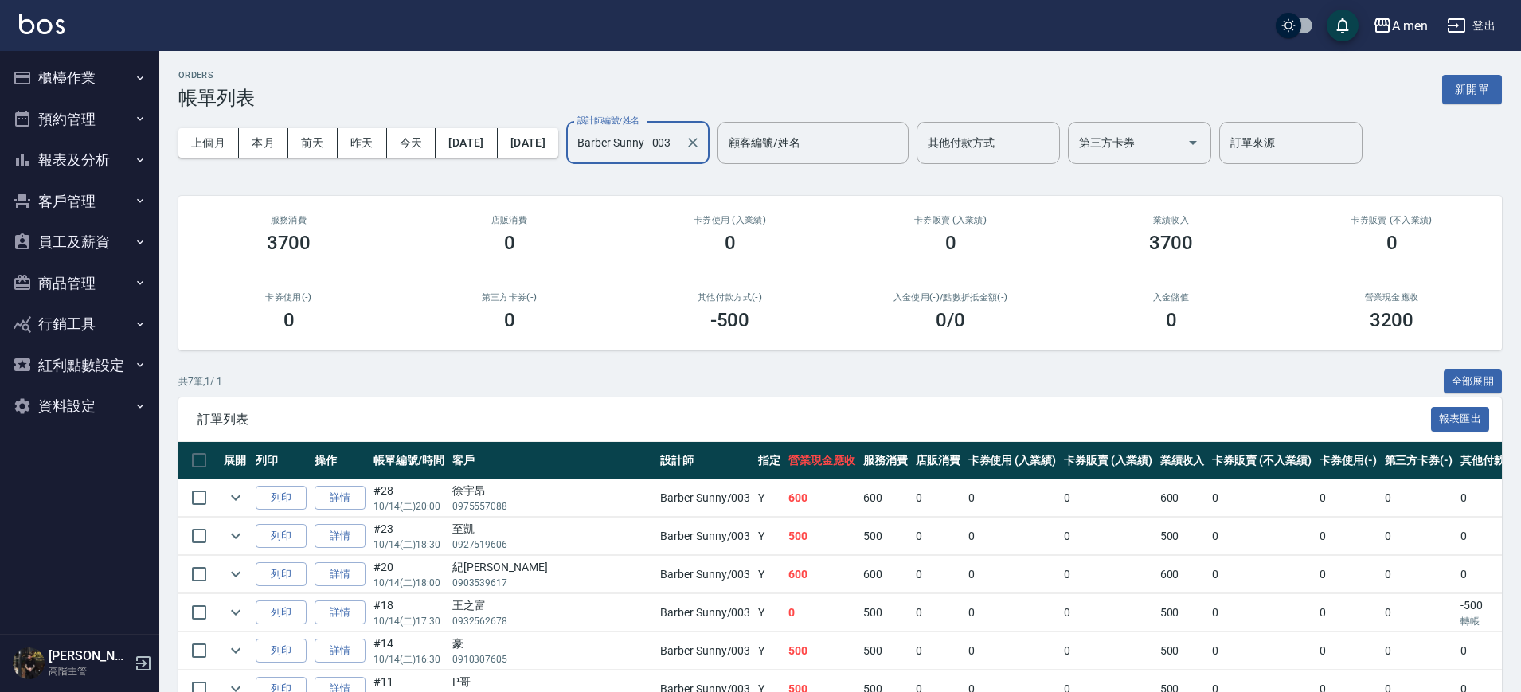
click at [710, 128] on div "Barber Sunny -003 設計師編號/姓名" at bounding box center [637, 143] width 143 height 42
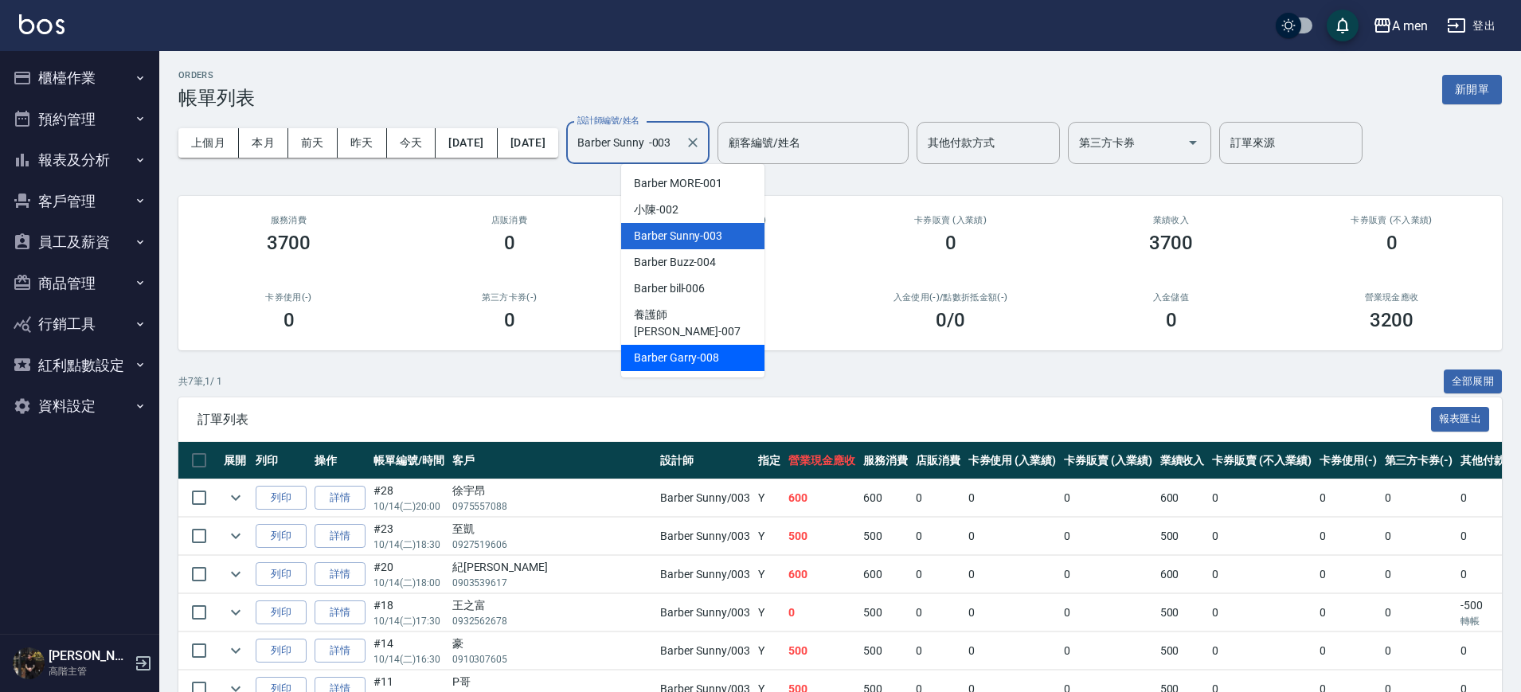
click at [740, 345] on div "Barber Garry -008" at bounding box center [692, 358] width 143 height 26
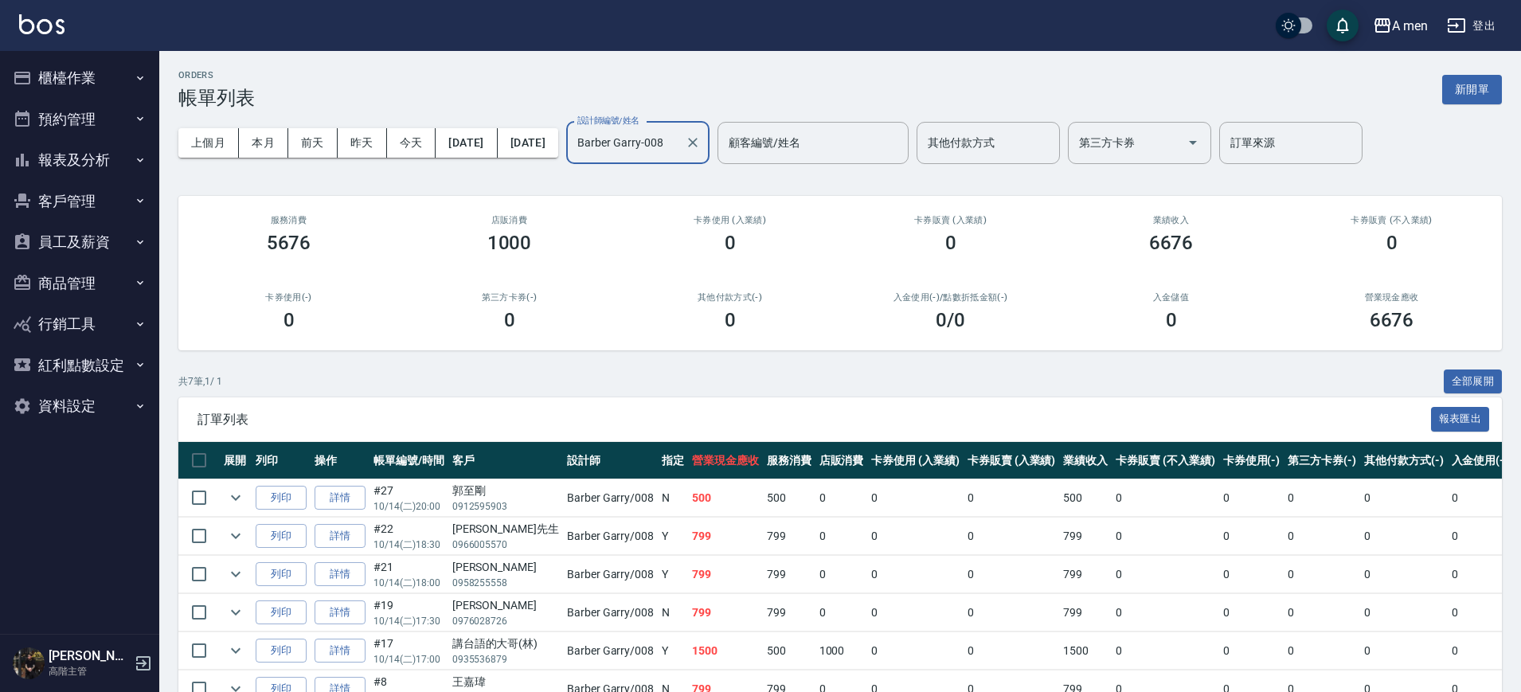
click at [678, 151] on input "Barber Garry-008" at bounding box center [625, 143] width 105 height 28
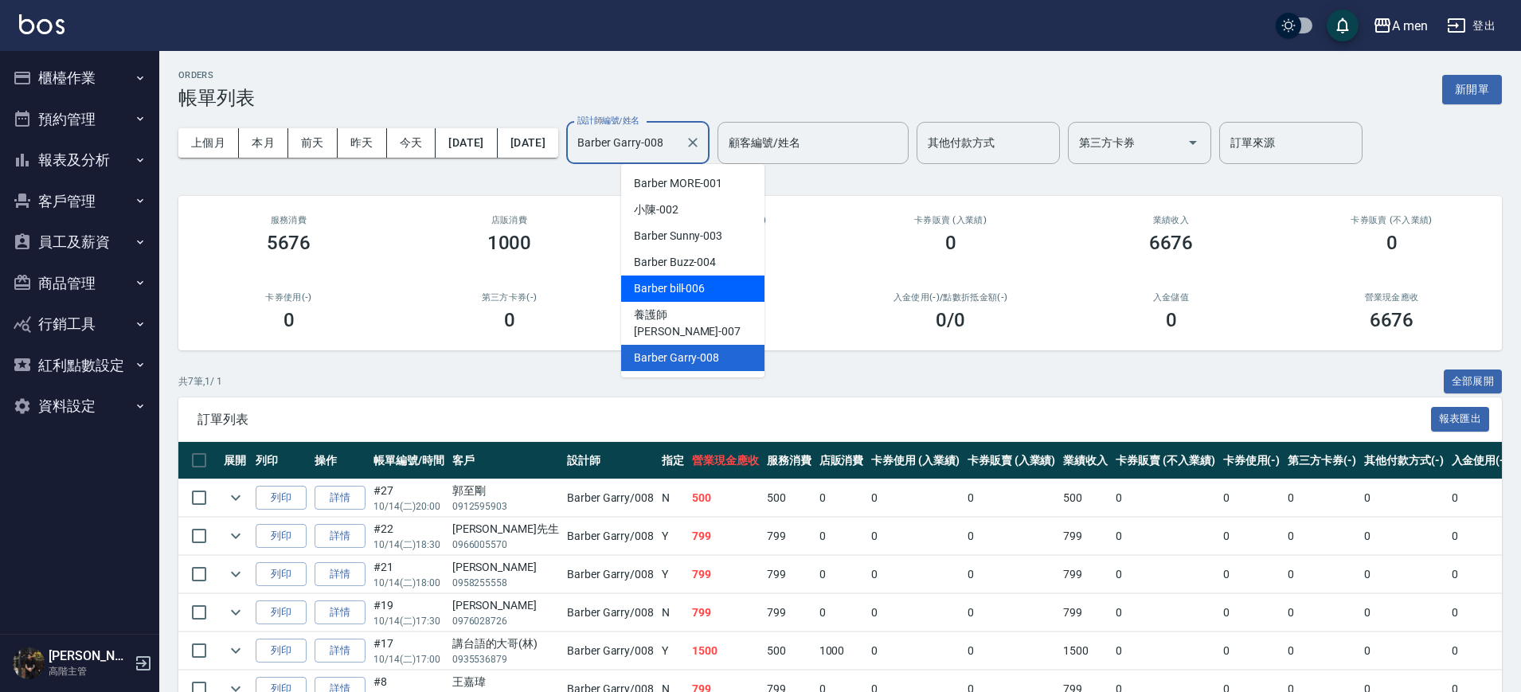
click at [741, 287] on div "Barber bill -006" at bounding box center [692, 289] width 143 height 26
type input "Barber bill-006"
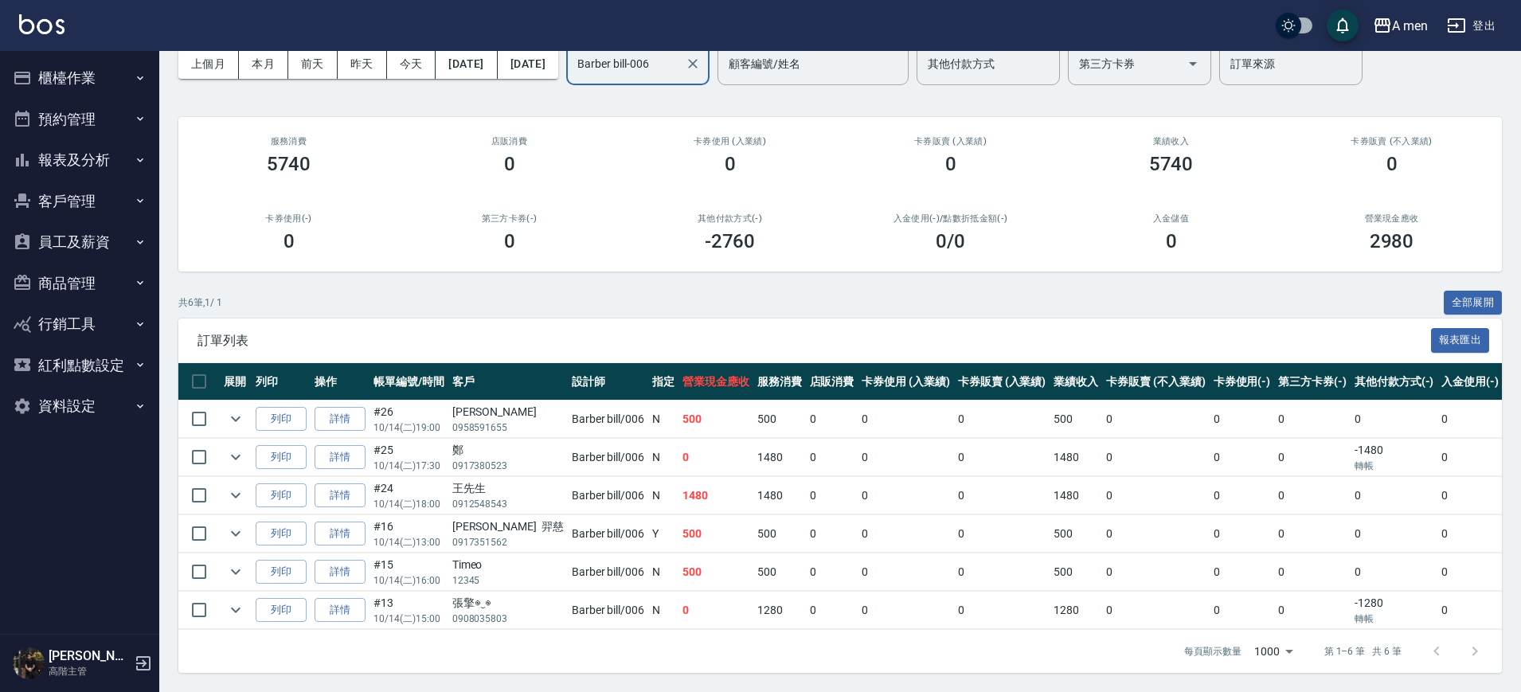
scroll to position [94, 0]
